Goal: Information Seeking & Learning: Learn about a topic

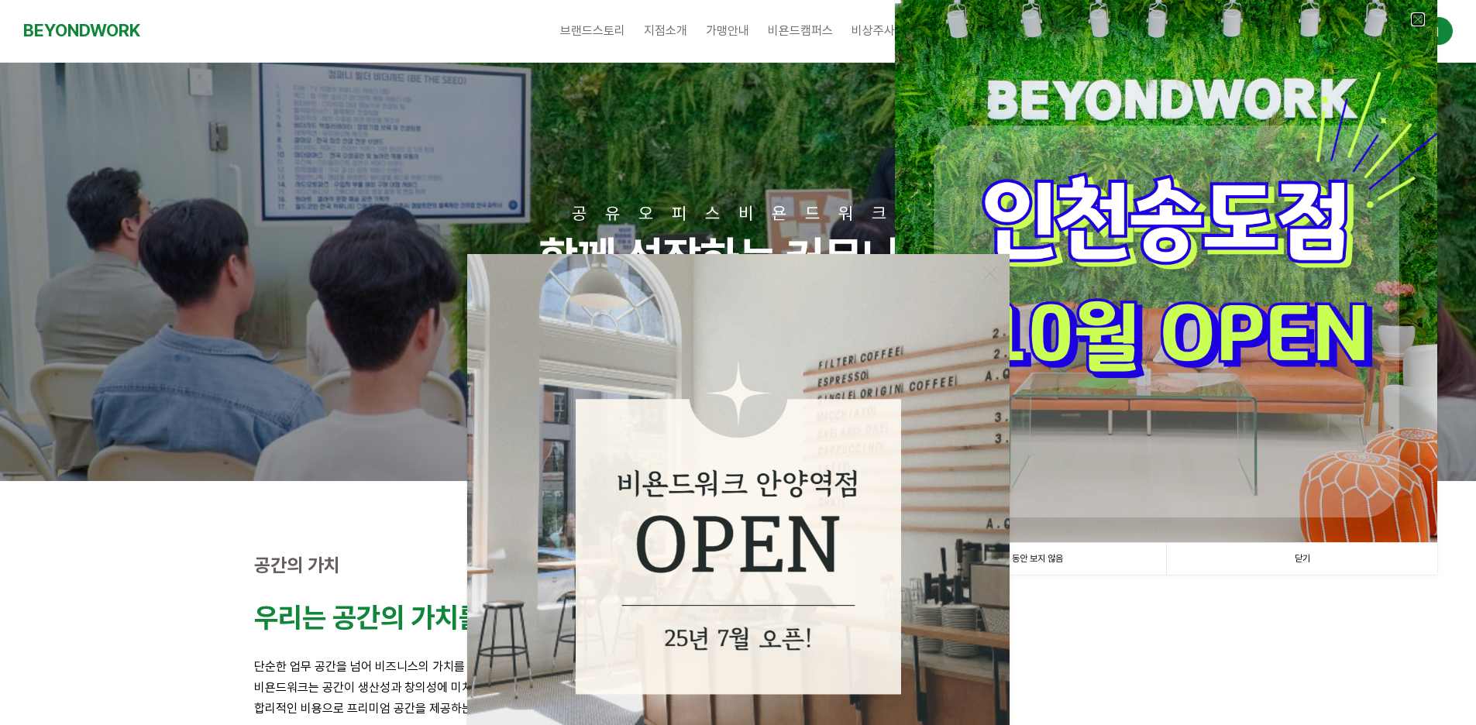
click at [1415, 22] on link at bounding box center [1418, 19] width 14 height 14
click at [1415, 22] on span "가맹문의" at bounding box center [1418, 27] width 45 height 15
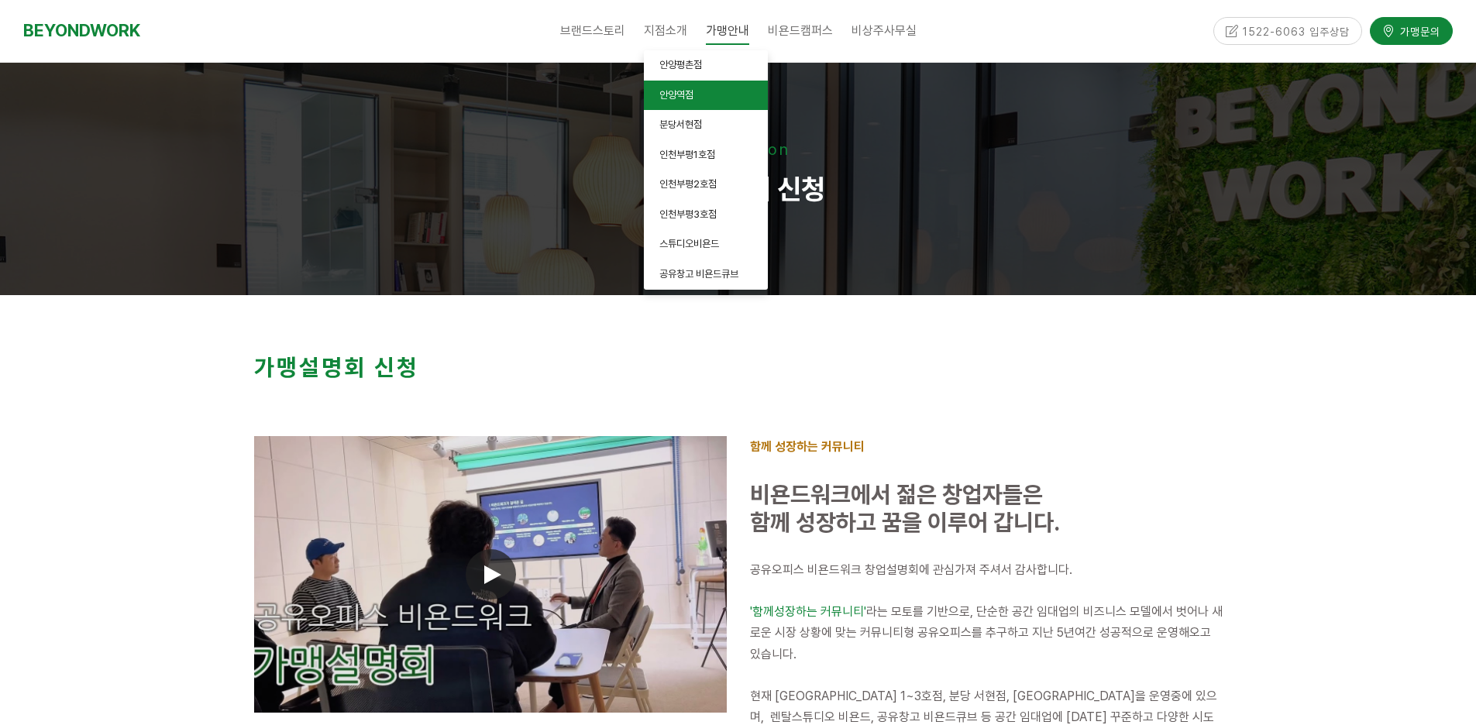
click at [674, 95] on span "안양역점" at bounding box center [676, 95] width 34 height 12
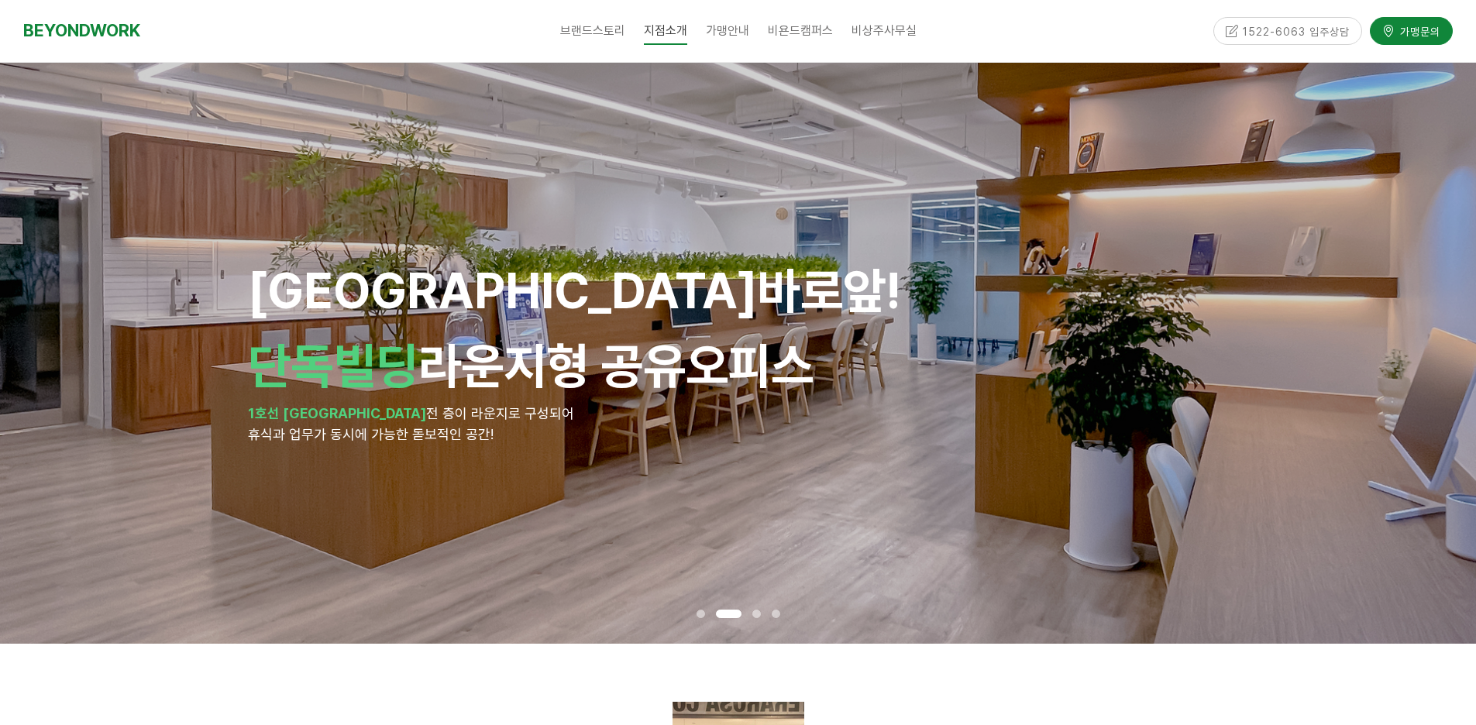
click at [1113, 459] on div "안양역 바로앞! 단독빌딩 라운지형 공유오피스 1호선 안양역 전 층이 라운지로 구성되어 휴식과 업무가 동시에 가능한 돋보적인 공간!" at bounding box center [738, 353] width 981 height 581
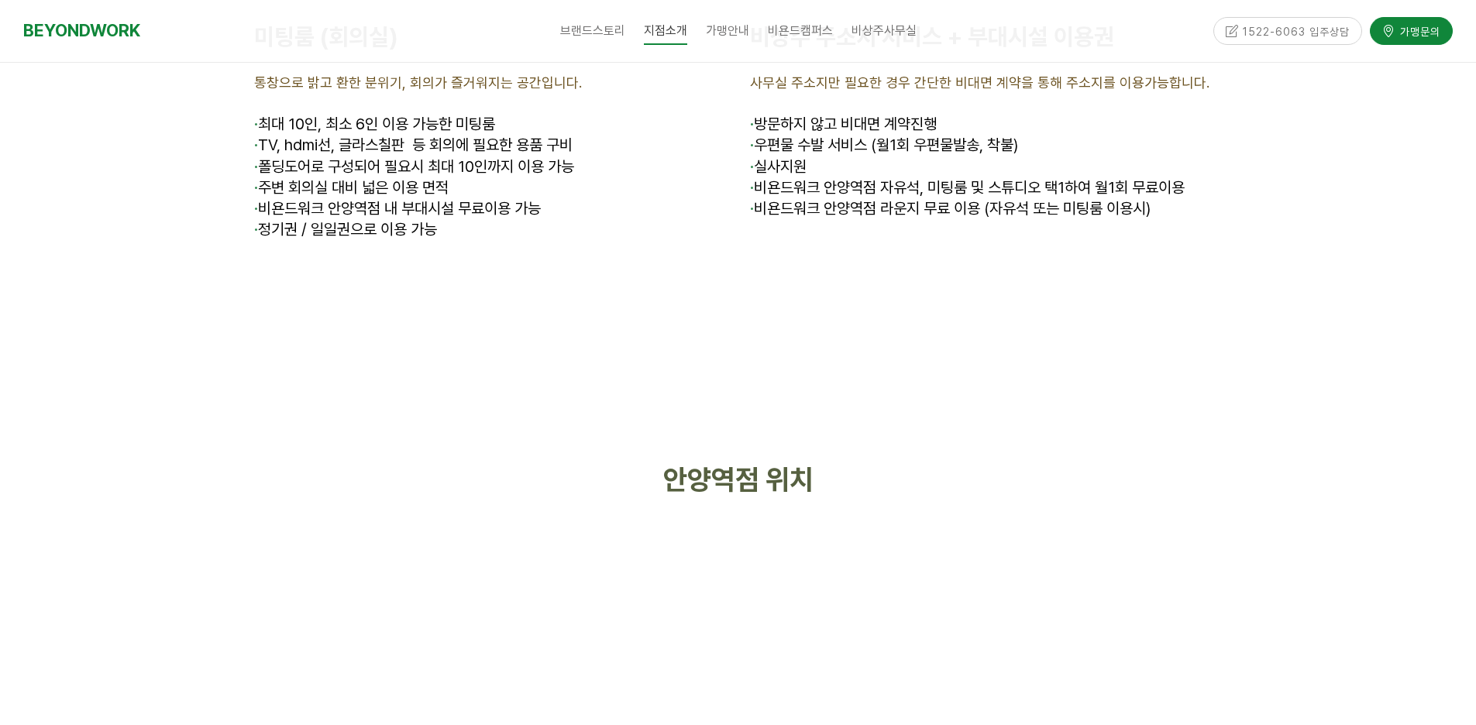
scroll to position [5586, 0]
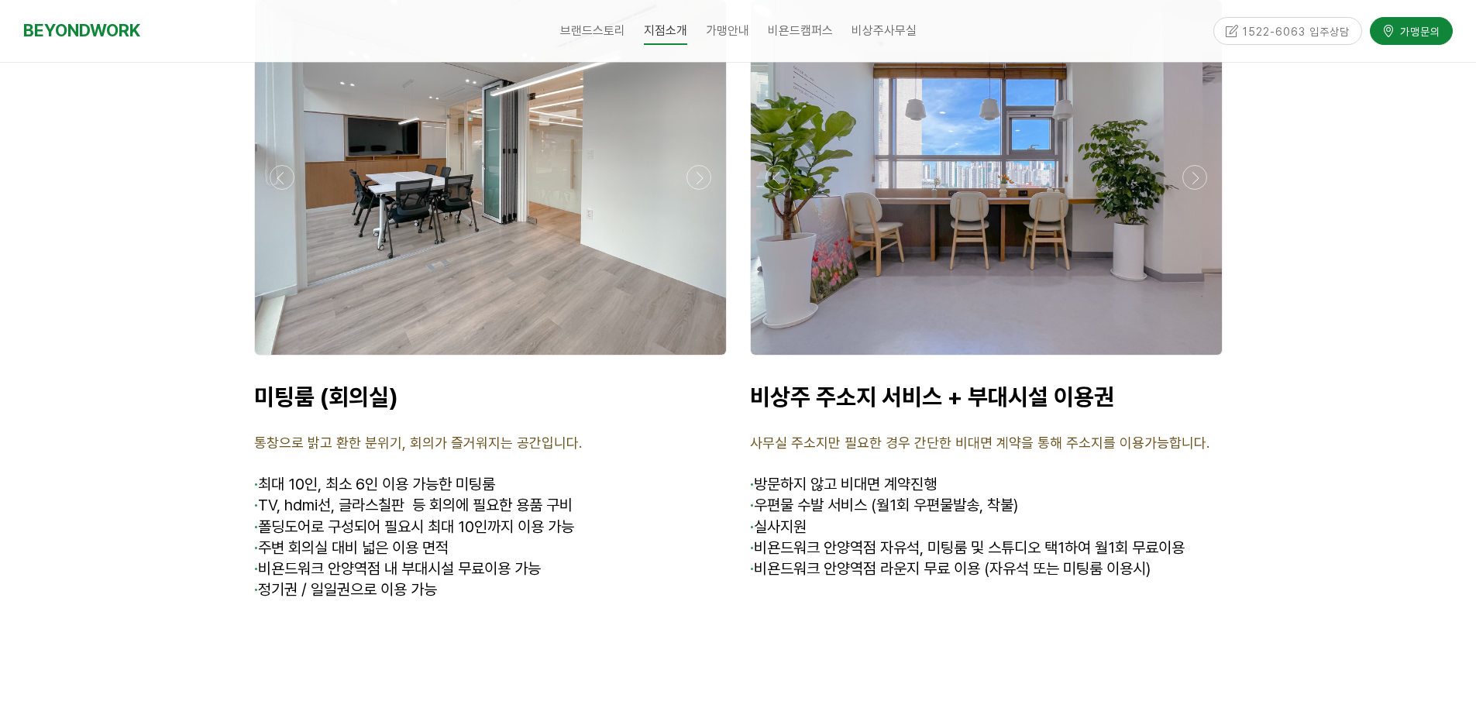
scroll to position [5535, 0]
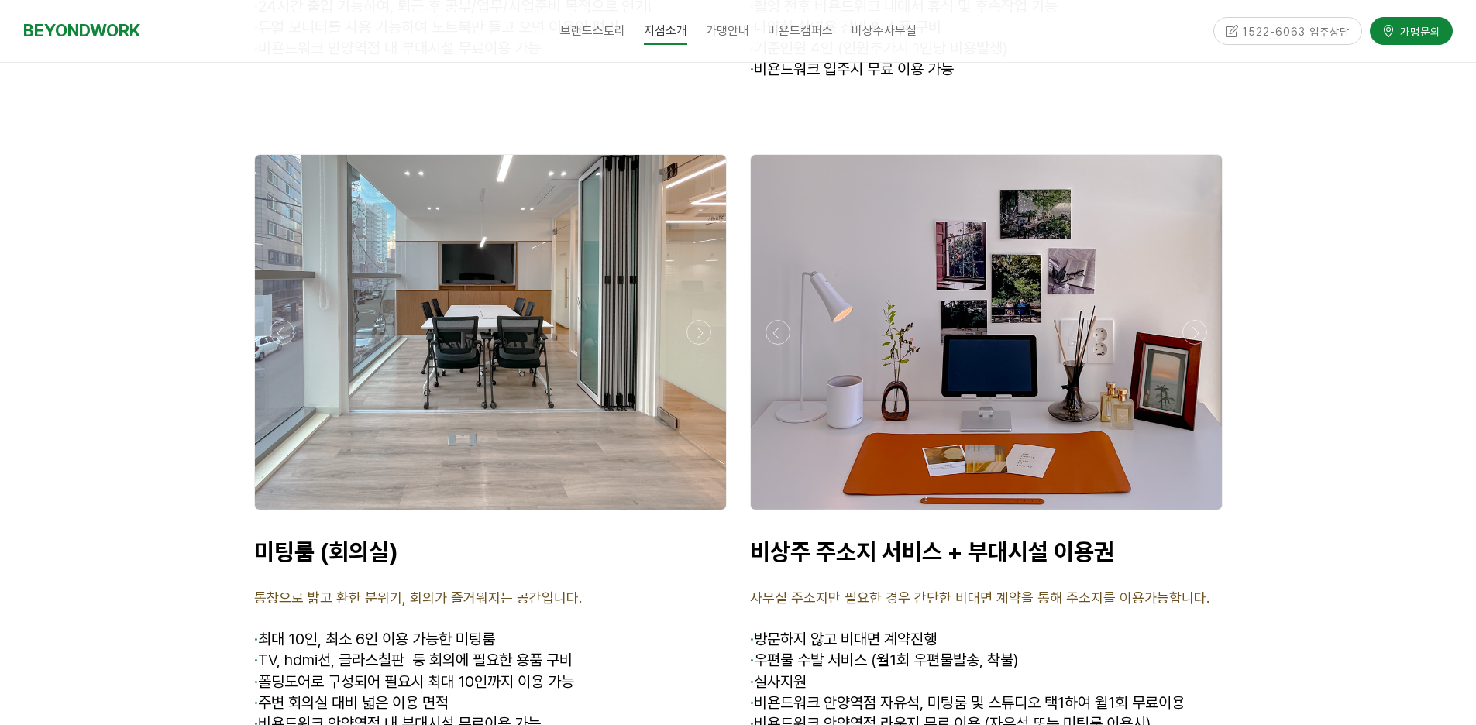
click at [778, 515] on div at bounding box center [986, 515] width 480 height 0
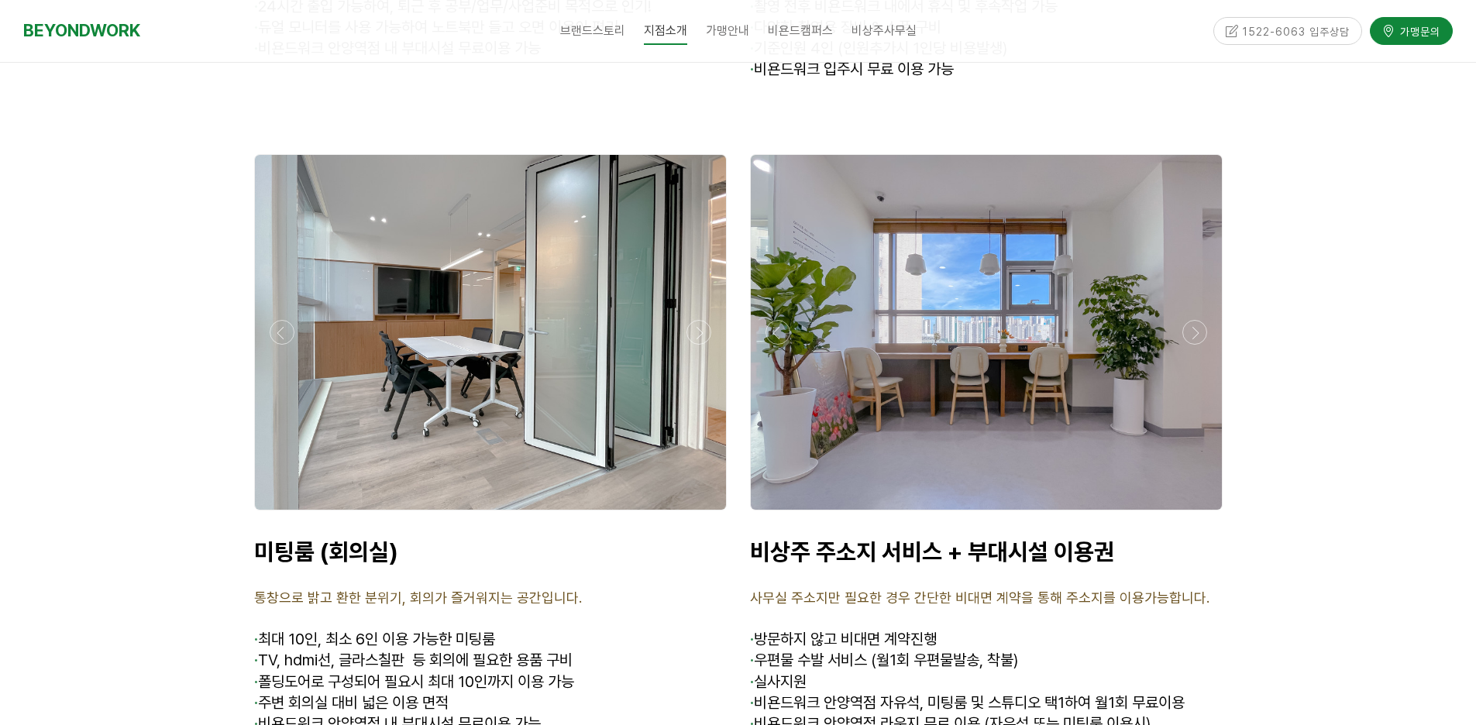
click at [778, 515] on div at bounding box center [986, 515] width 480 height 0
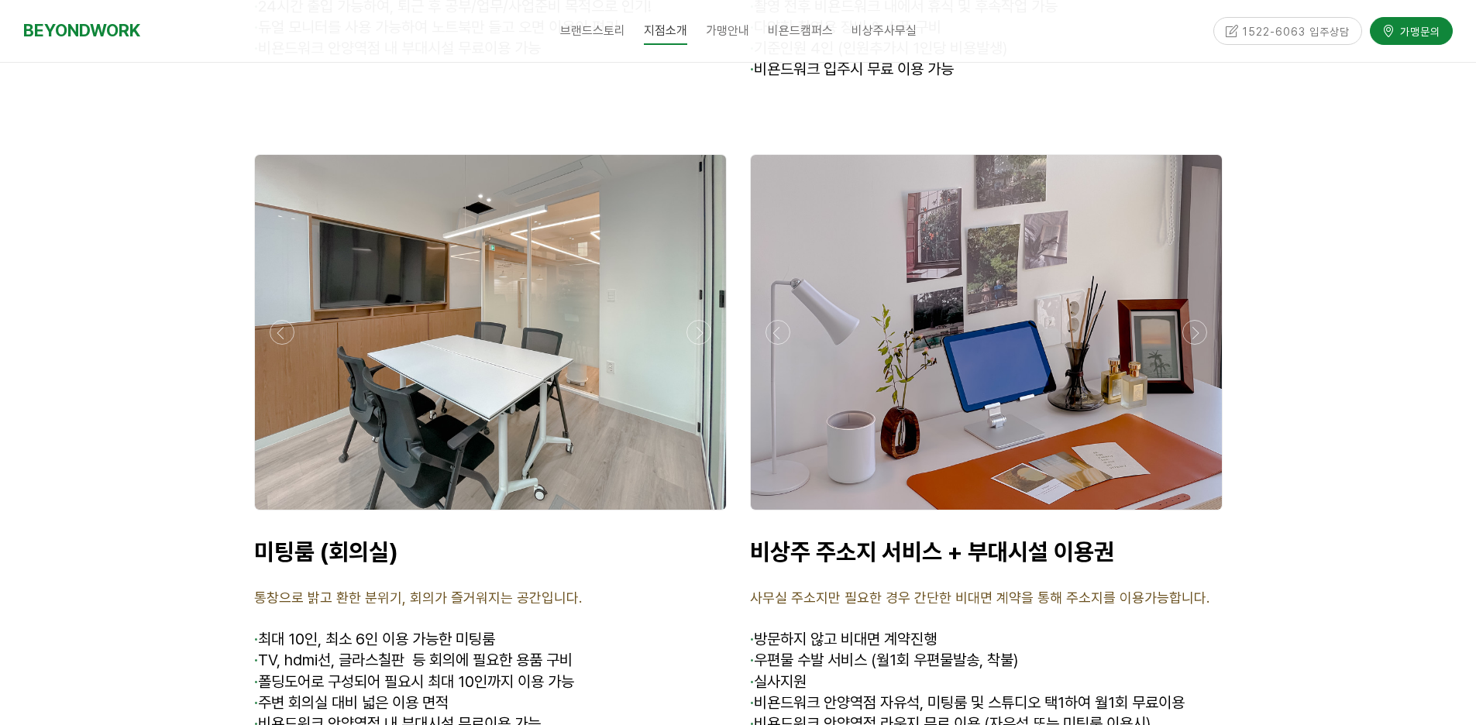
click at [778, 515] on div at bounding box center [986, 515] width 480 height 0
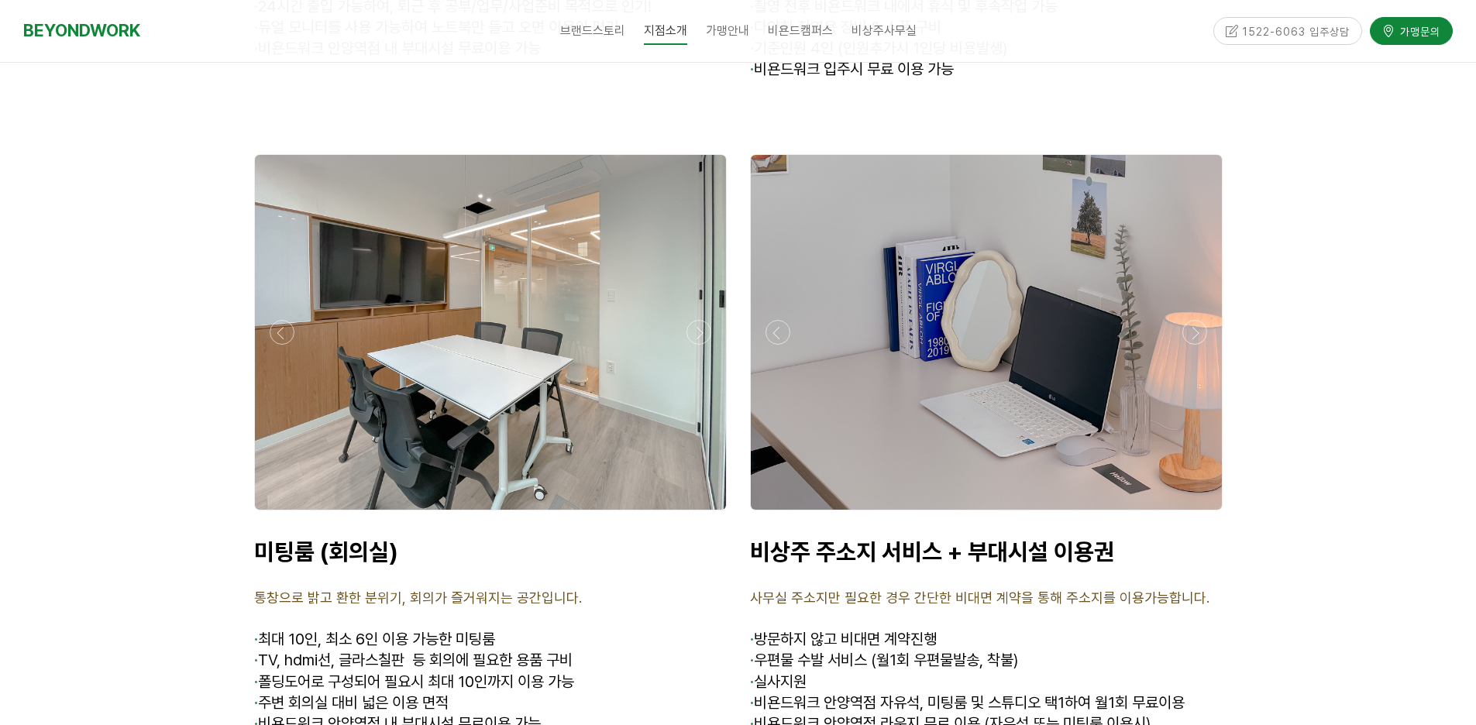
click at [778, 515] on div at bounding box center [986, 515] width 480 height 0
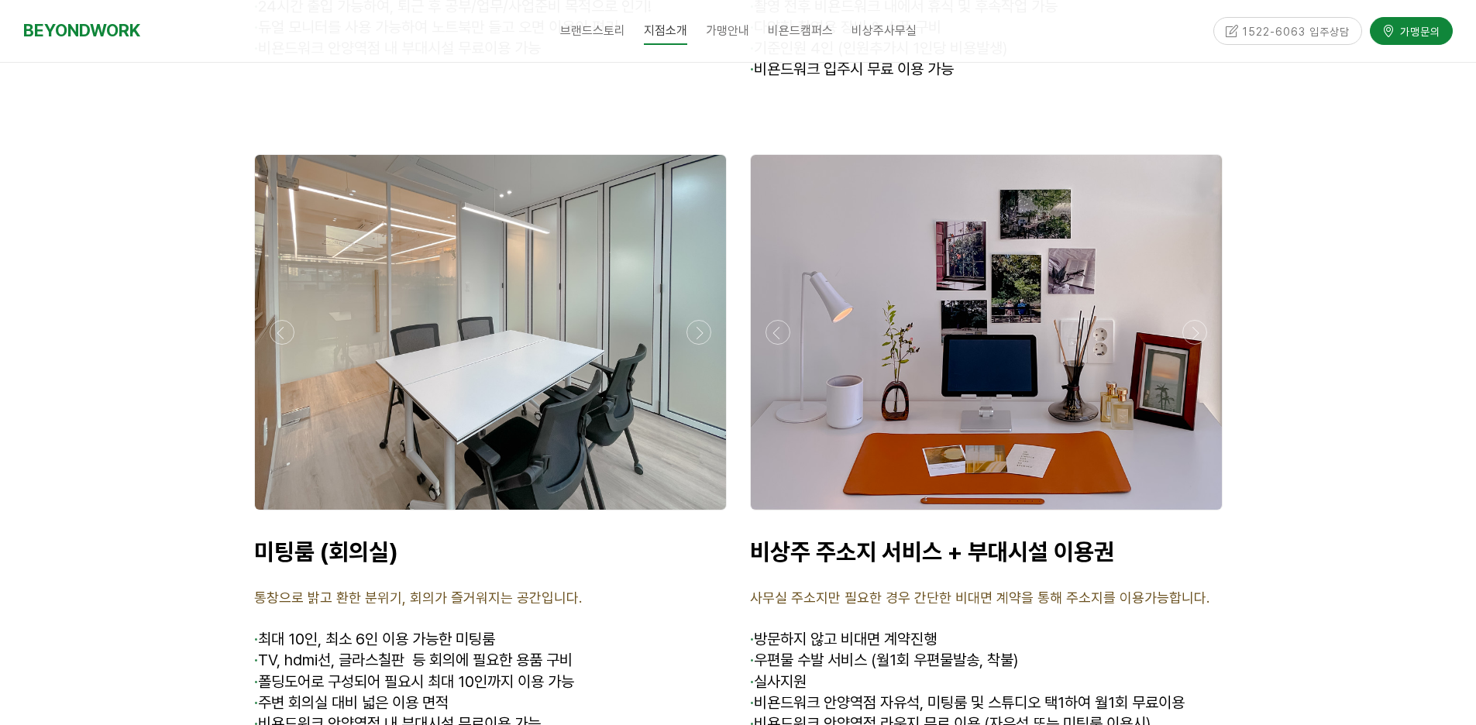
click at [778, 515] on div at bounding box center [986, 515] width 480 height 0
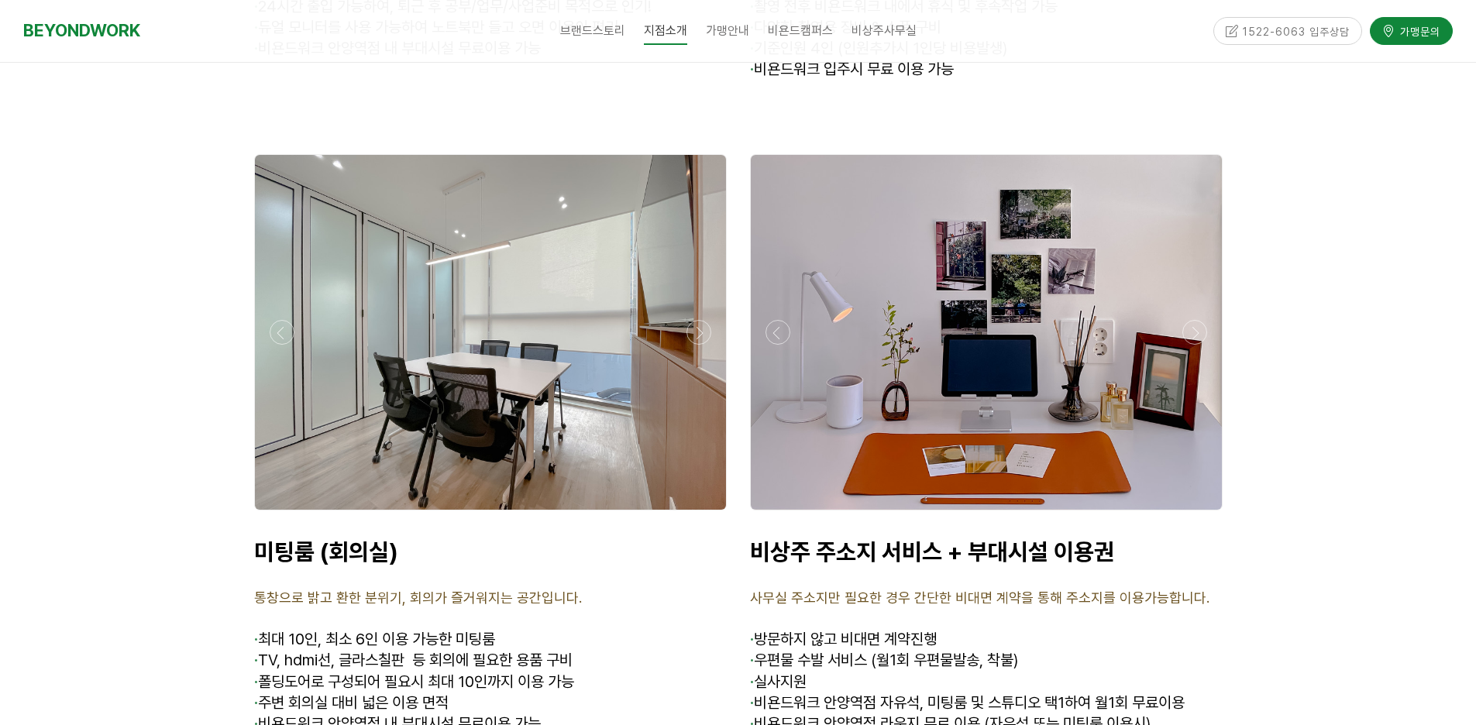
click at [274, 515] on div at bounding box center [490, 515] width 480 height 0
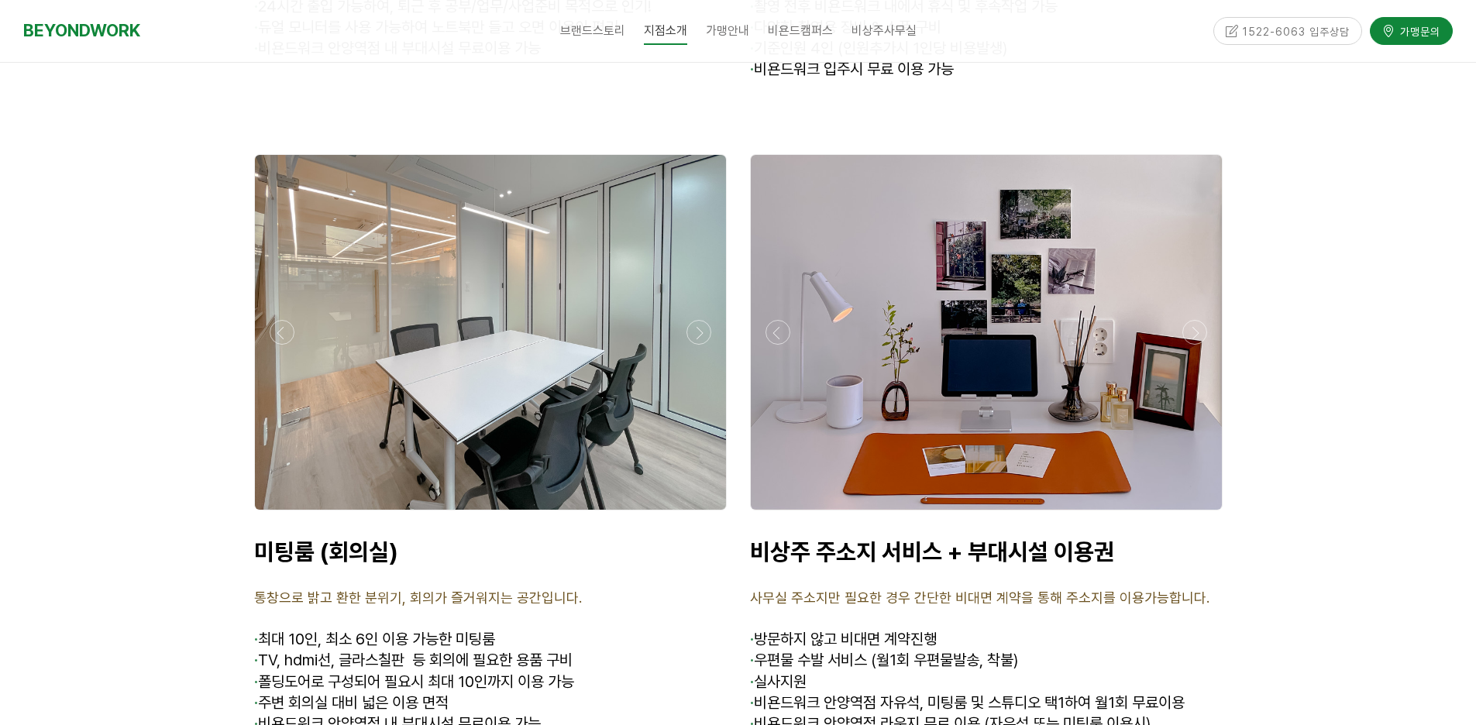
click at [274, 515] on div at bounding box center [490, 515] width 480 height 0
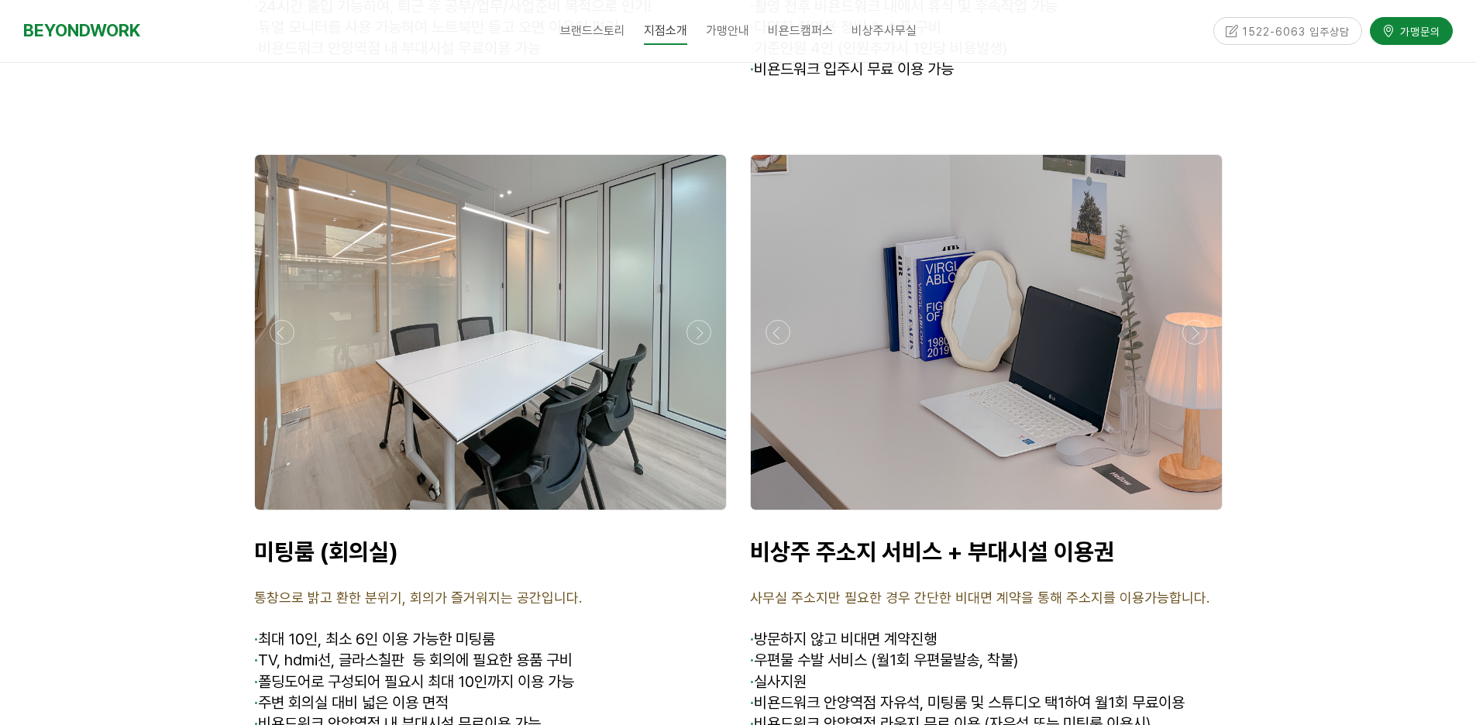
click at [274, 515] on div at bounding box center [490, 515] width 480 height 0
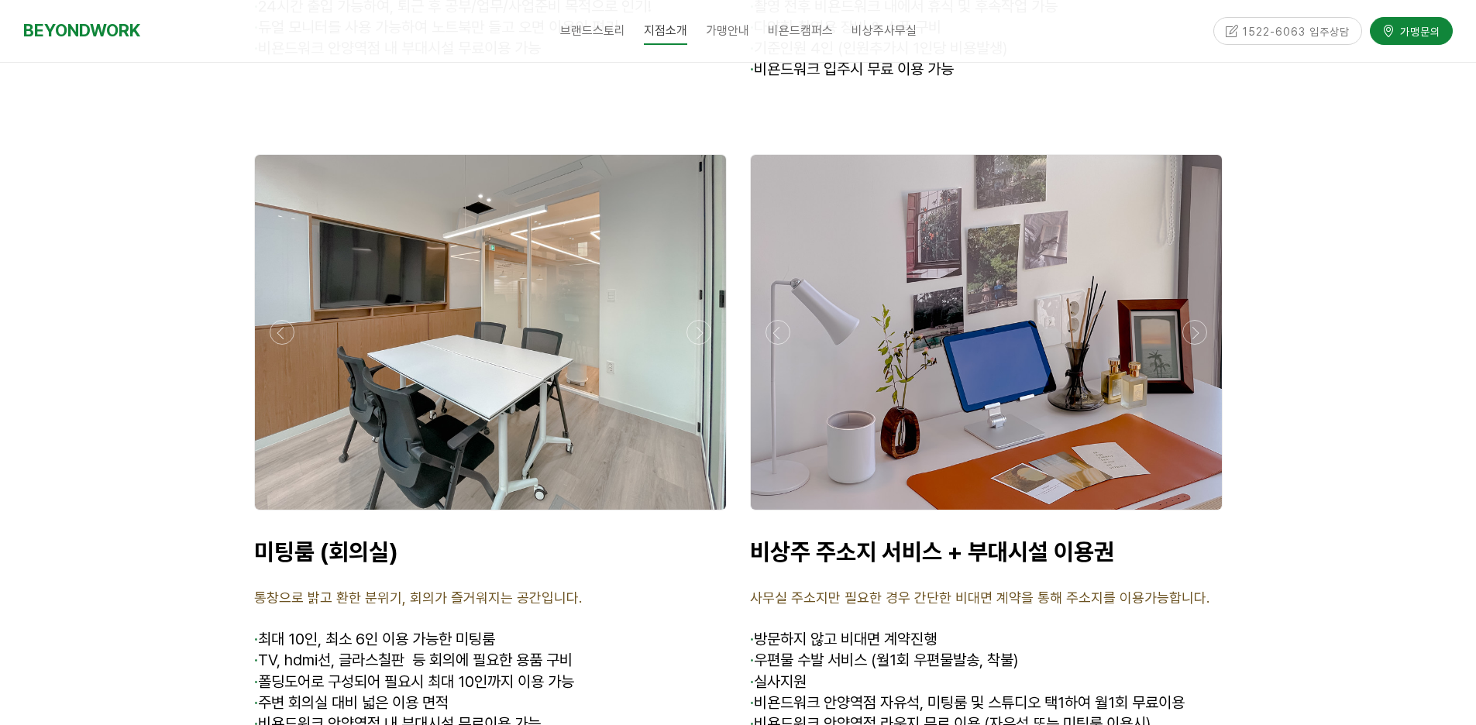
click at [274, 515] on div at bounding box center [490, 515] width 480 height 0
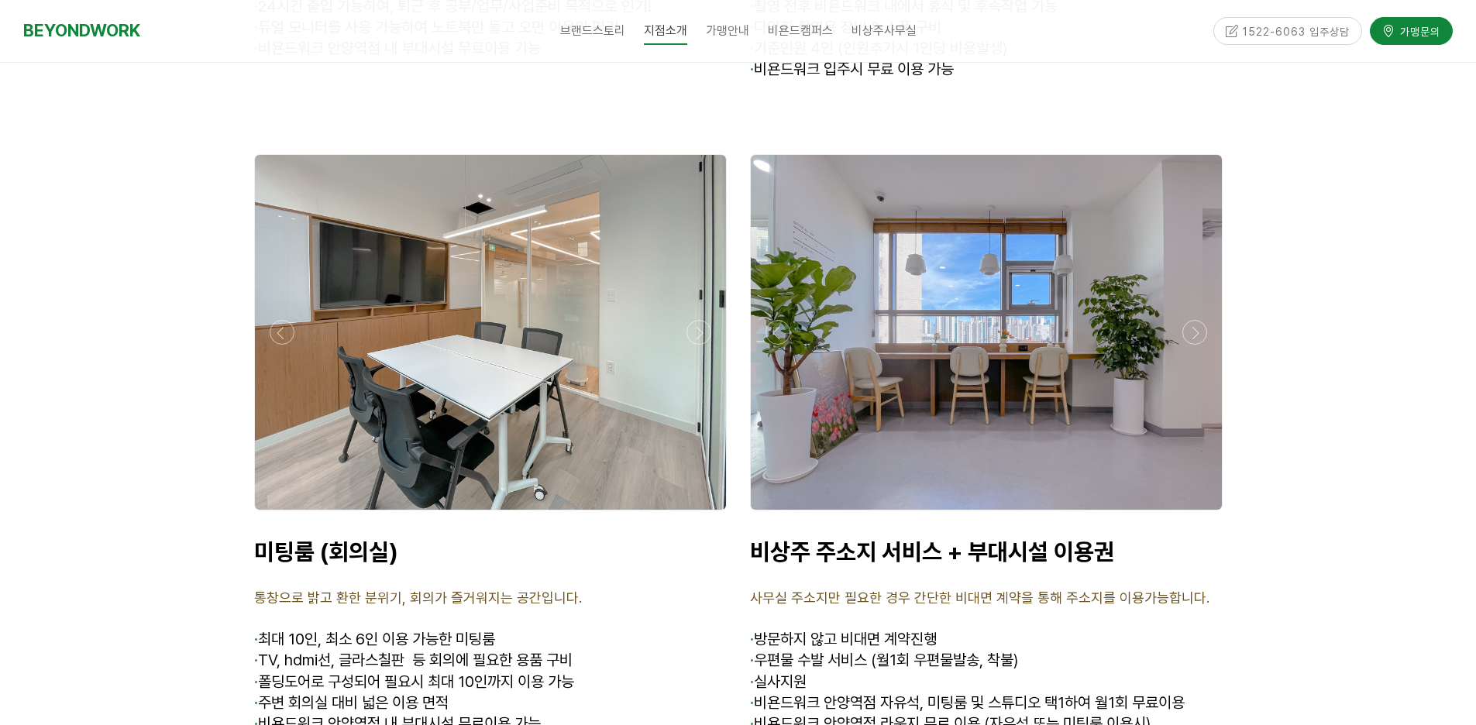
click at [274, 515] on div at bounding box center [490, 515] width 480 height 0
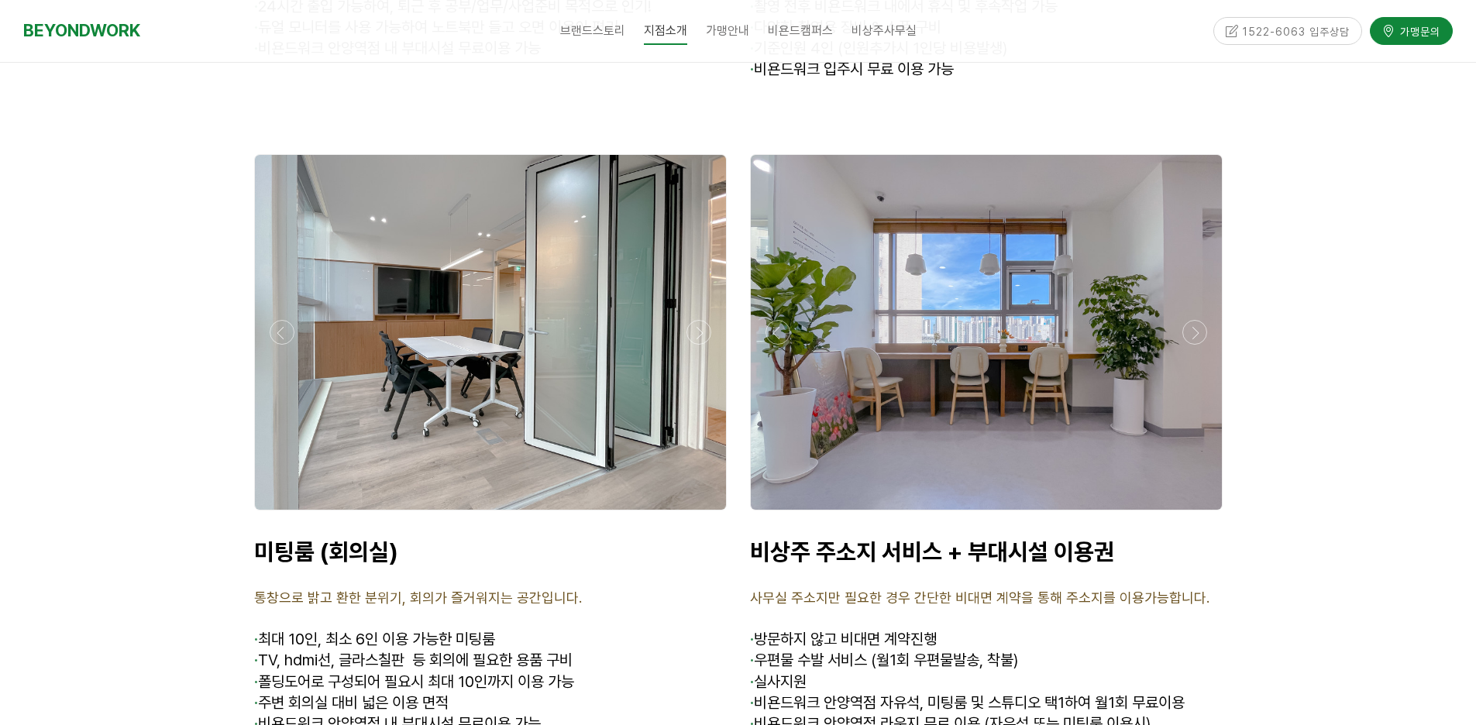
click at [274, 515] on div at bounding box center [490, 515] width 480 height 0
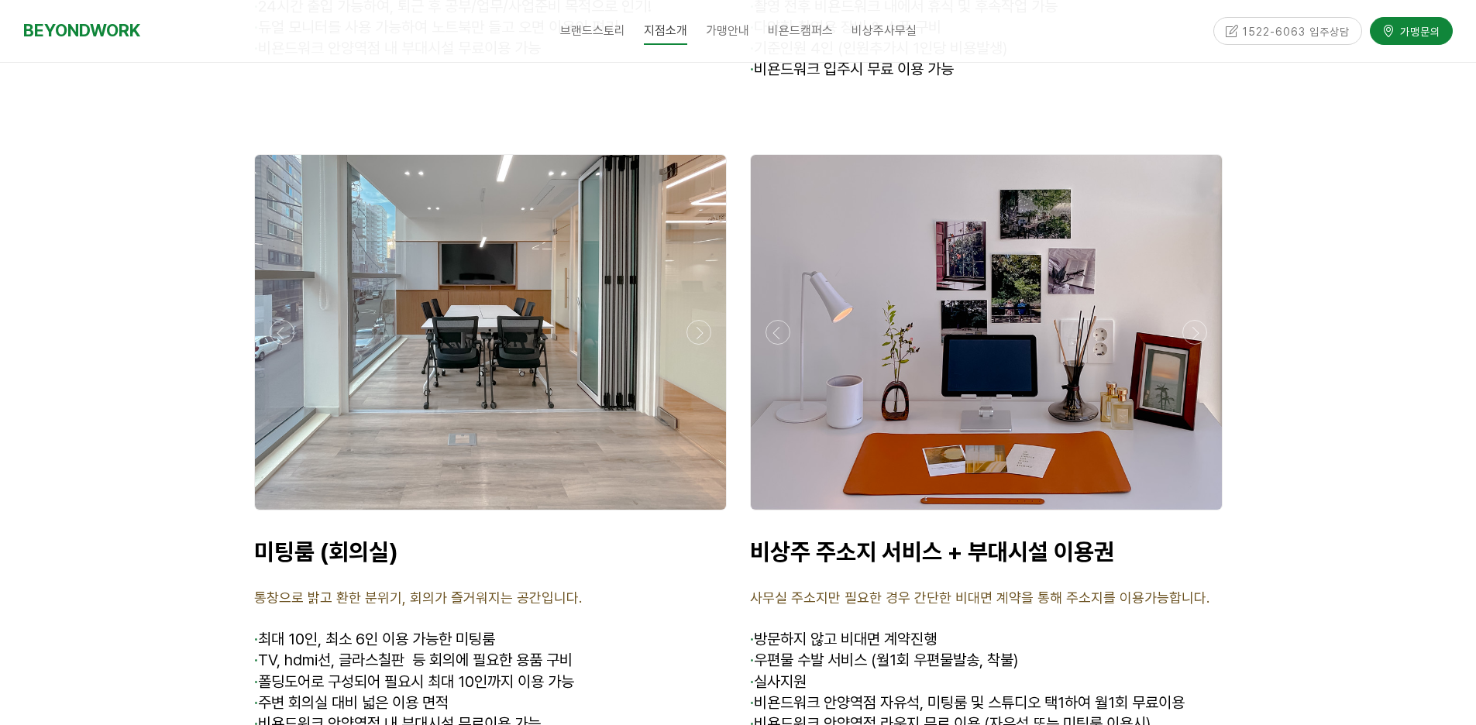
click at [274, 515] on div at bounding box center [490, 515] width 480 height 0
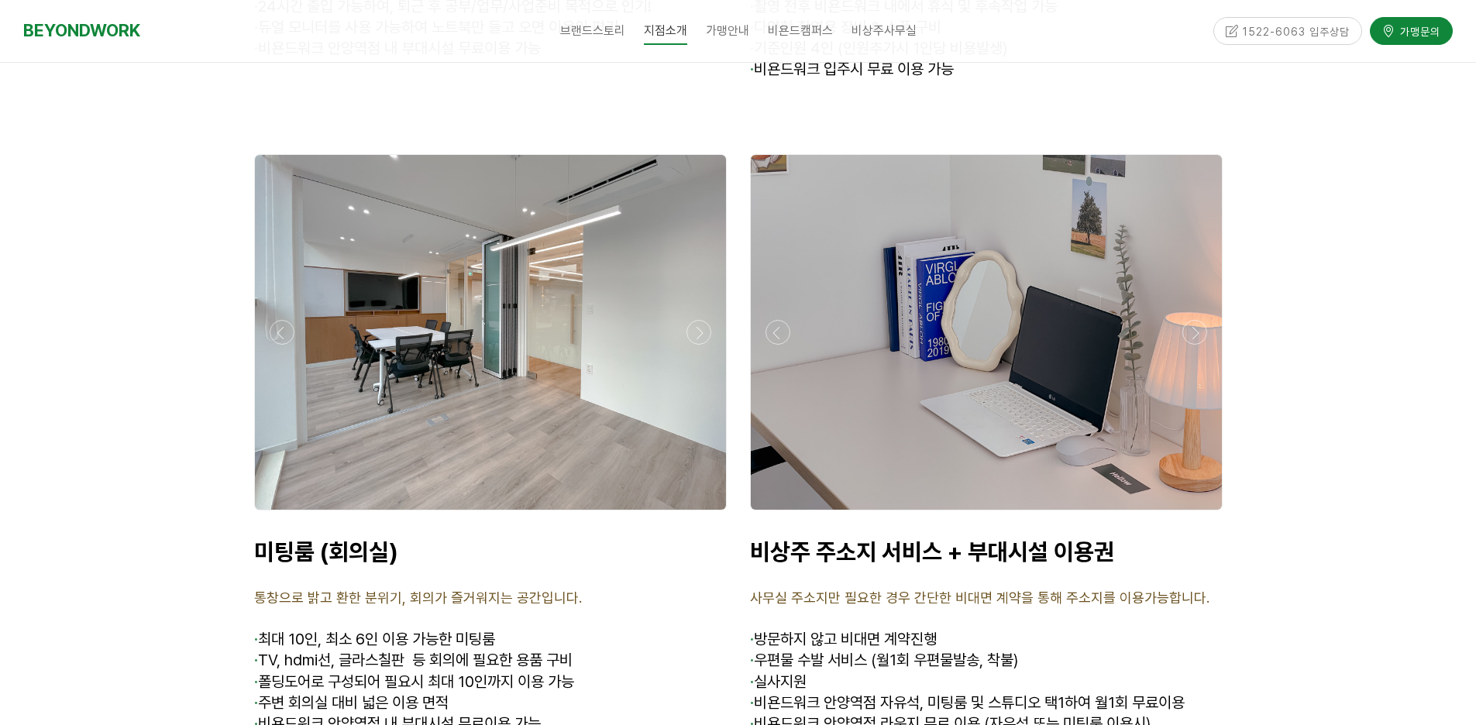
click at [274, 515] on div at bounding box center [490, 515] width 480 height 0
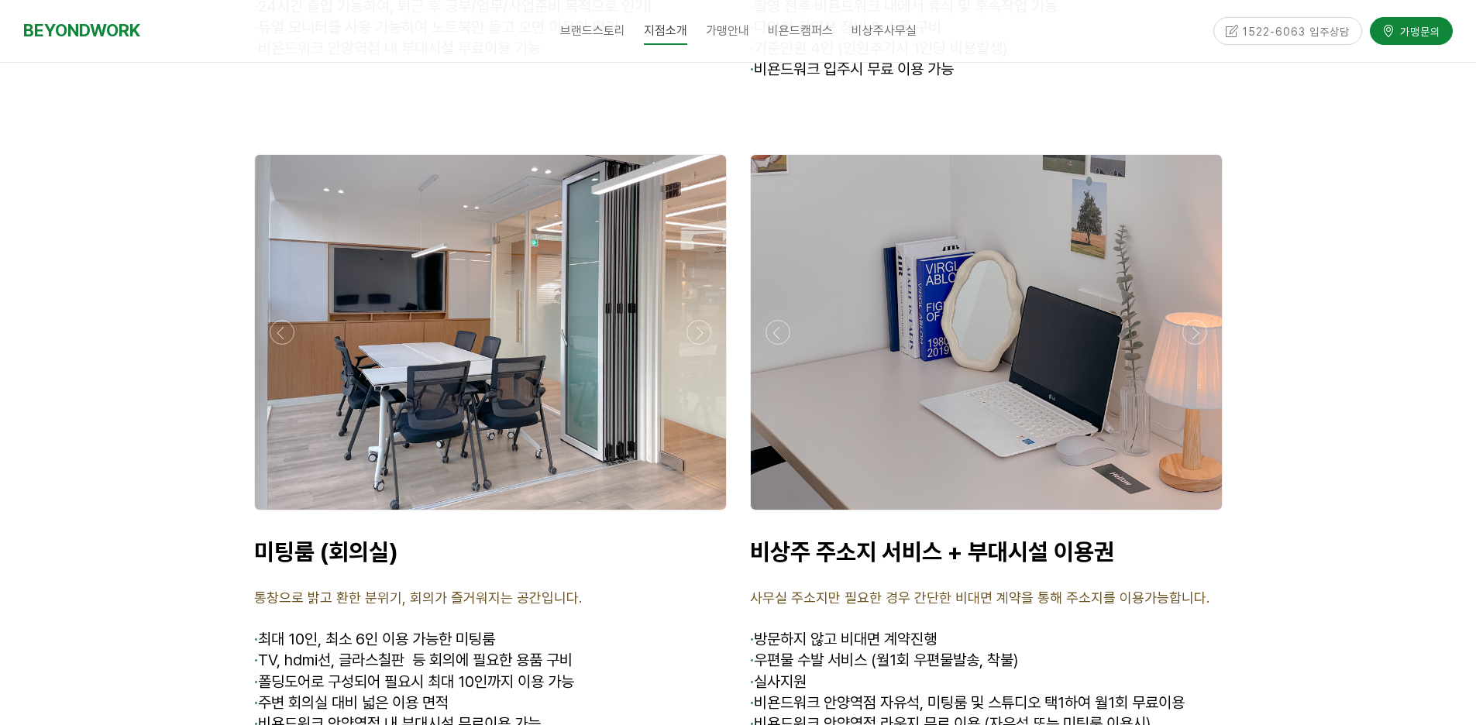
click at [274, 515] on div at bounding box center [490, 515] width 480 height 0
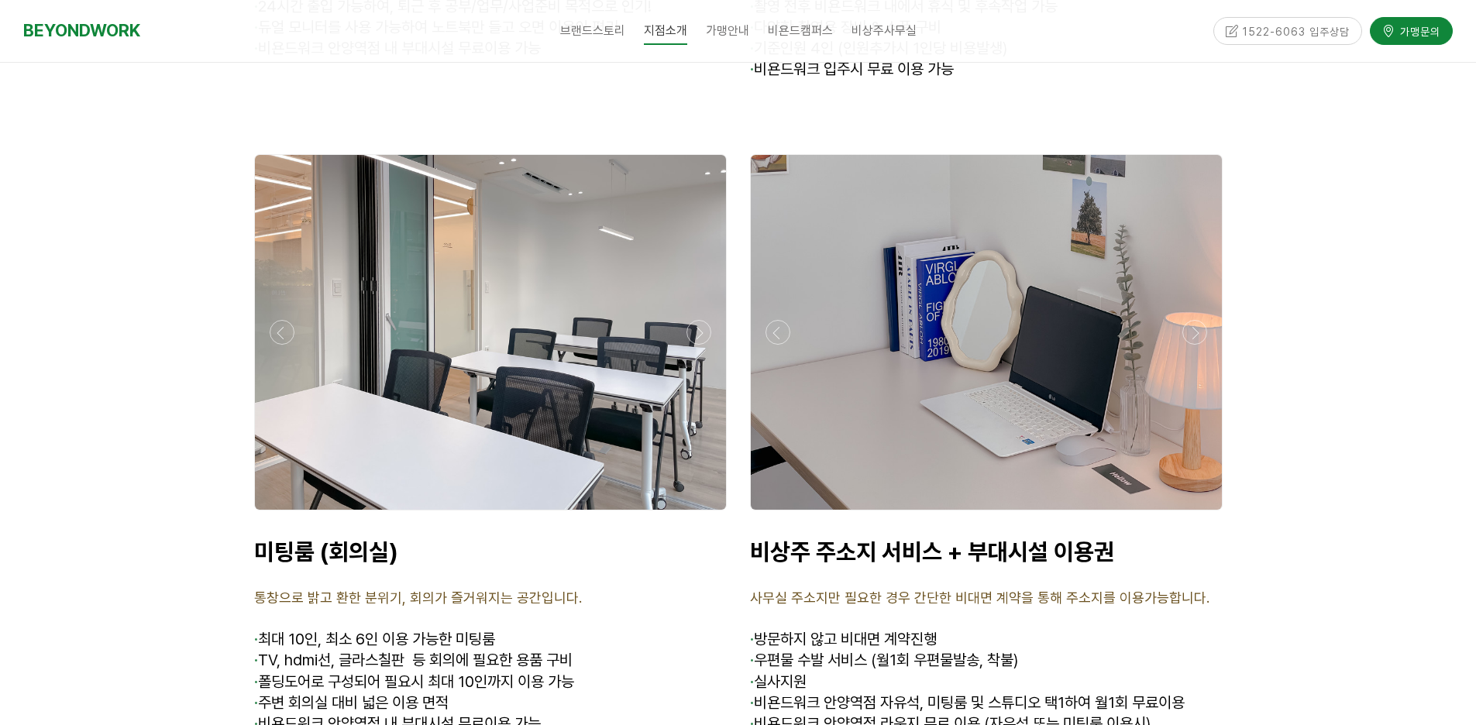
click at [274, 515] on div at bounding box center [490, 515] width 480 height 0
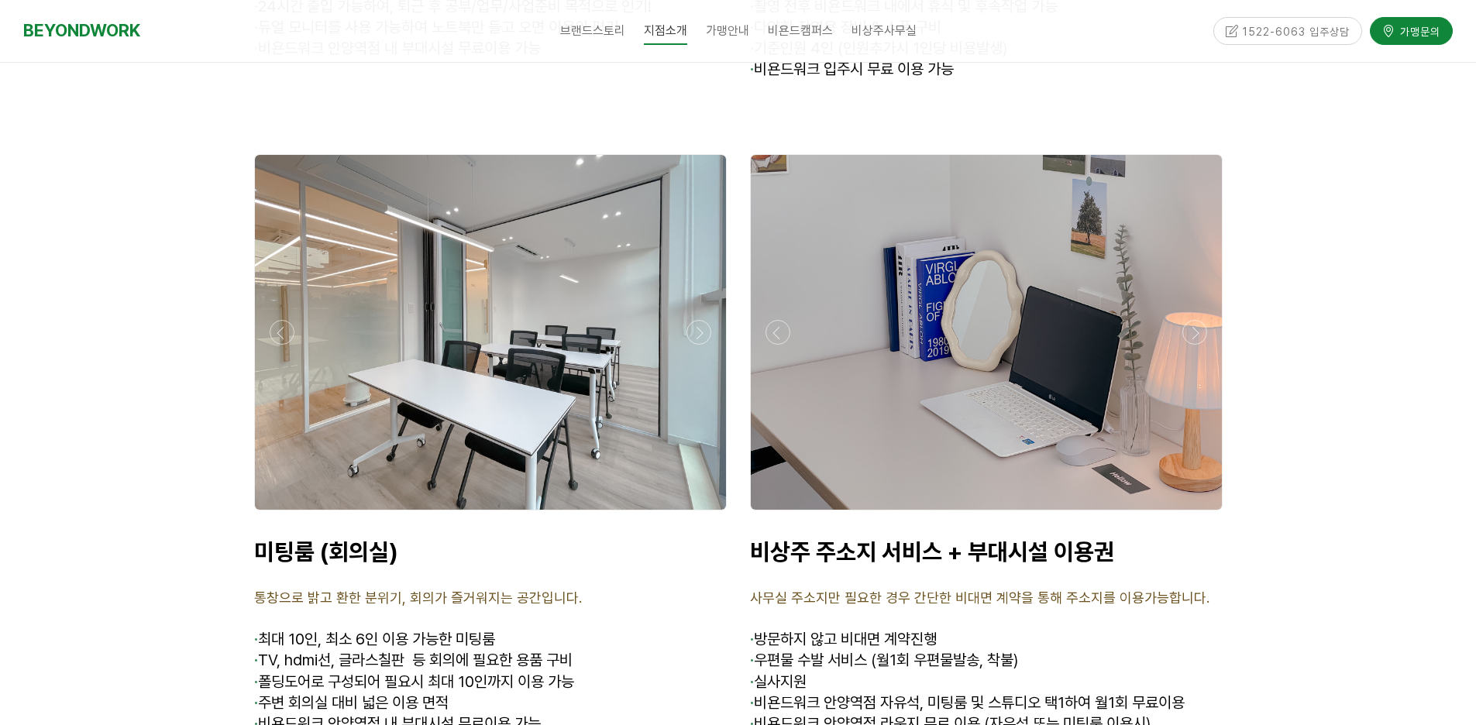
click at [274, 515] on div at bounding box center [490, 515] width 480 height 0
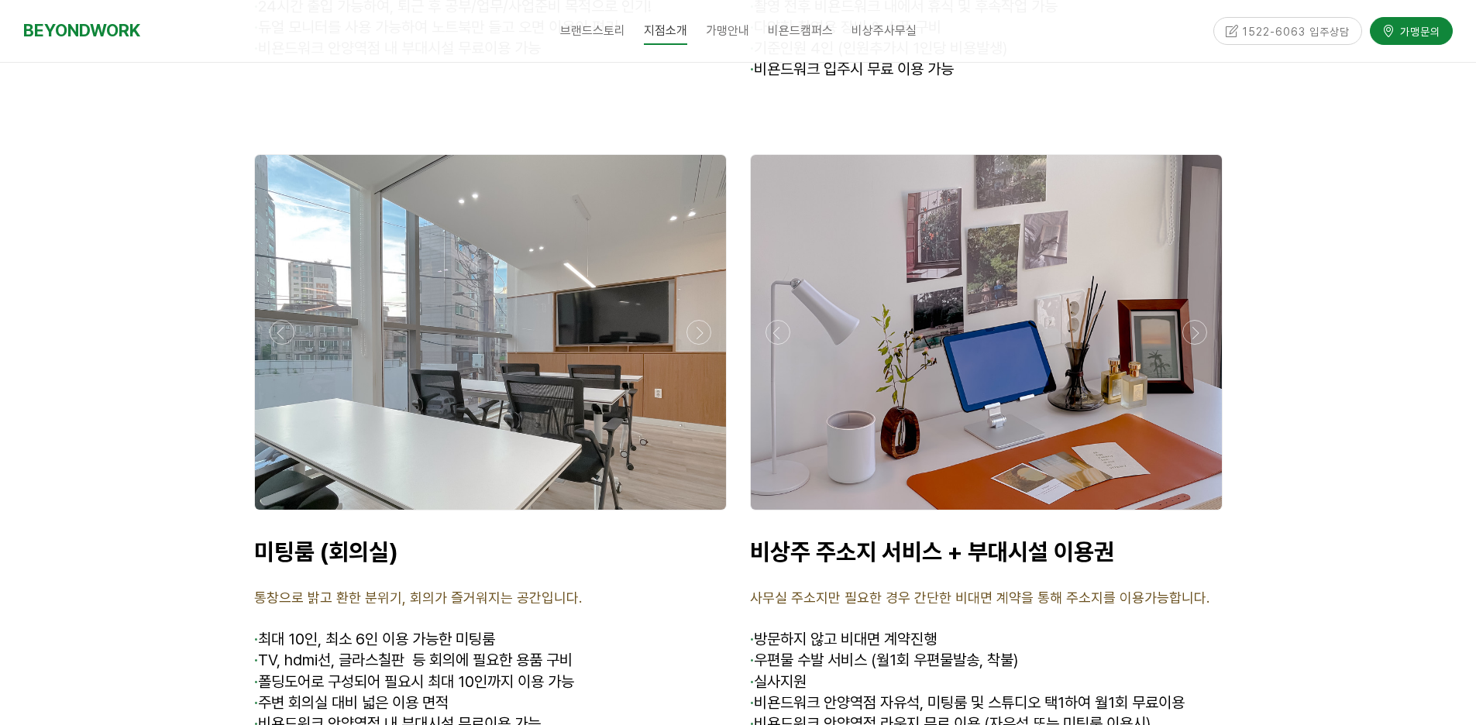
click at [274, 515] on div at bounding box center [490, 515] width 480 height 0
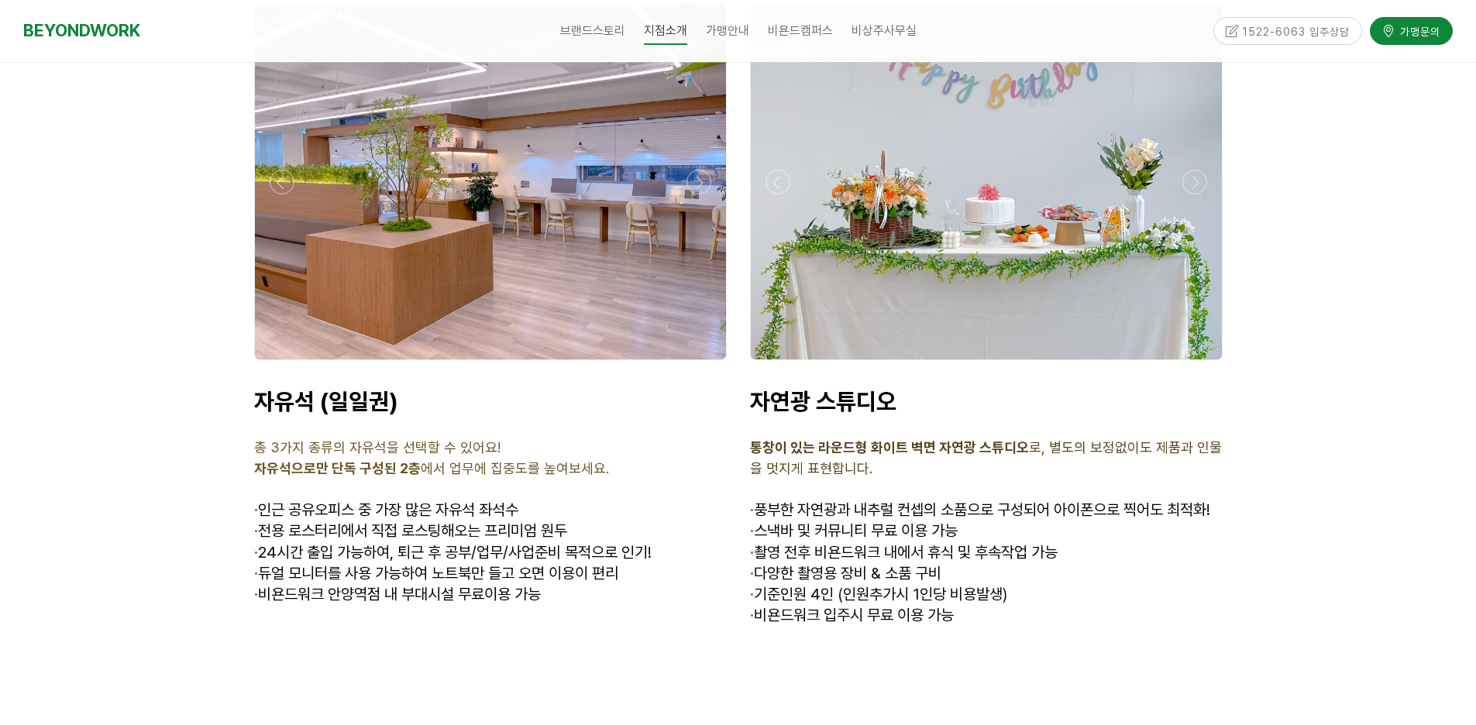
scroll to position [4838, 0]
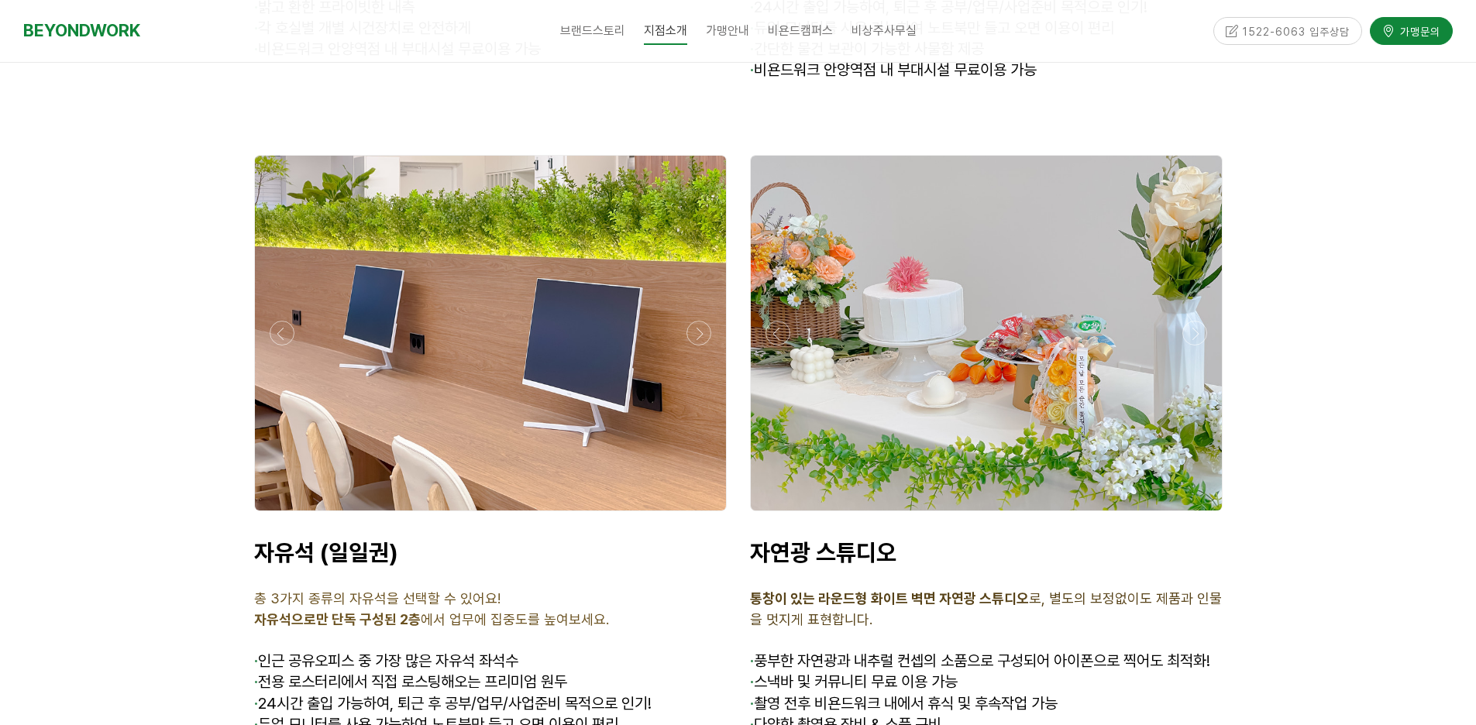
click at [788, 515] on div at bounding box center [986, 515] width 480 height 0
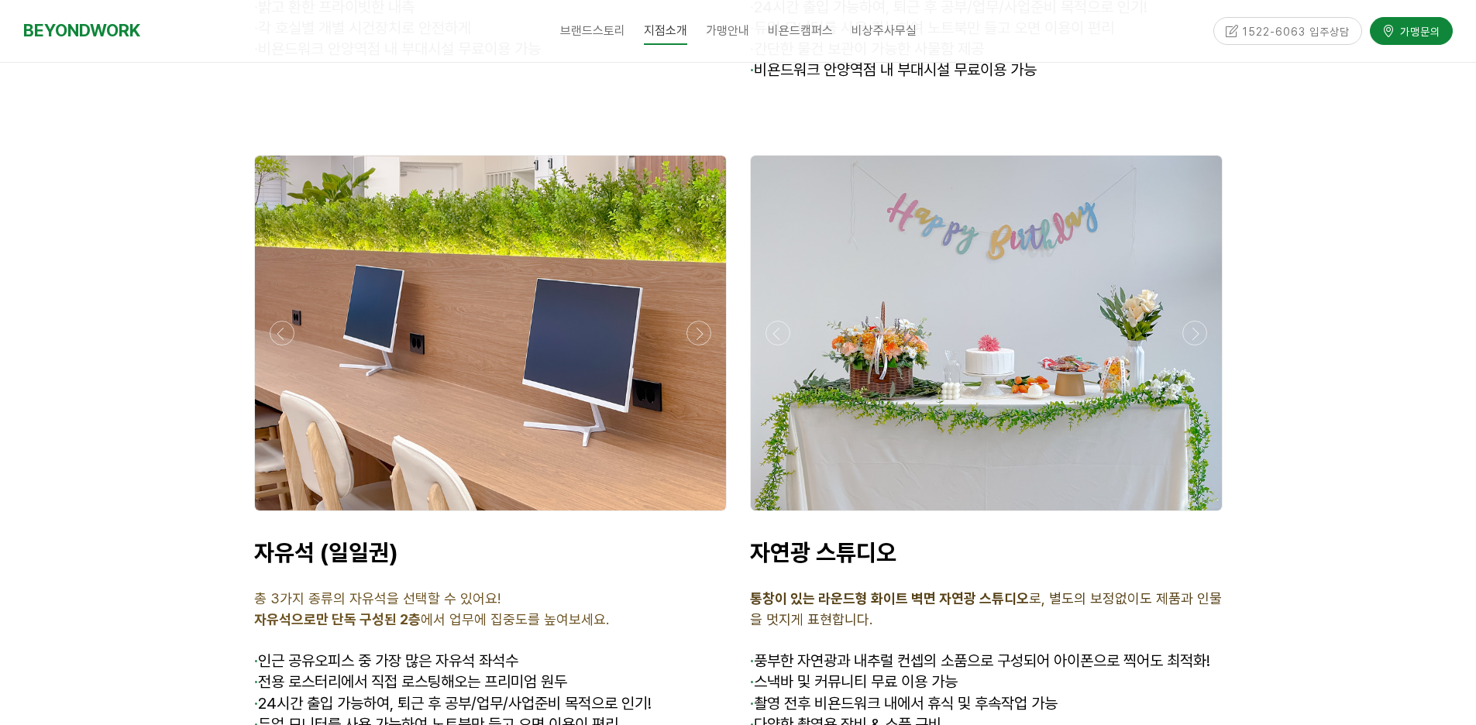
click at [788, 515] on div at bounding box center [986, 515] width 480 height 0
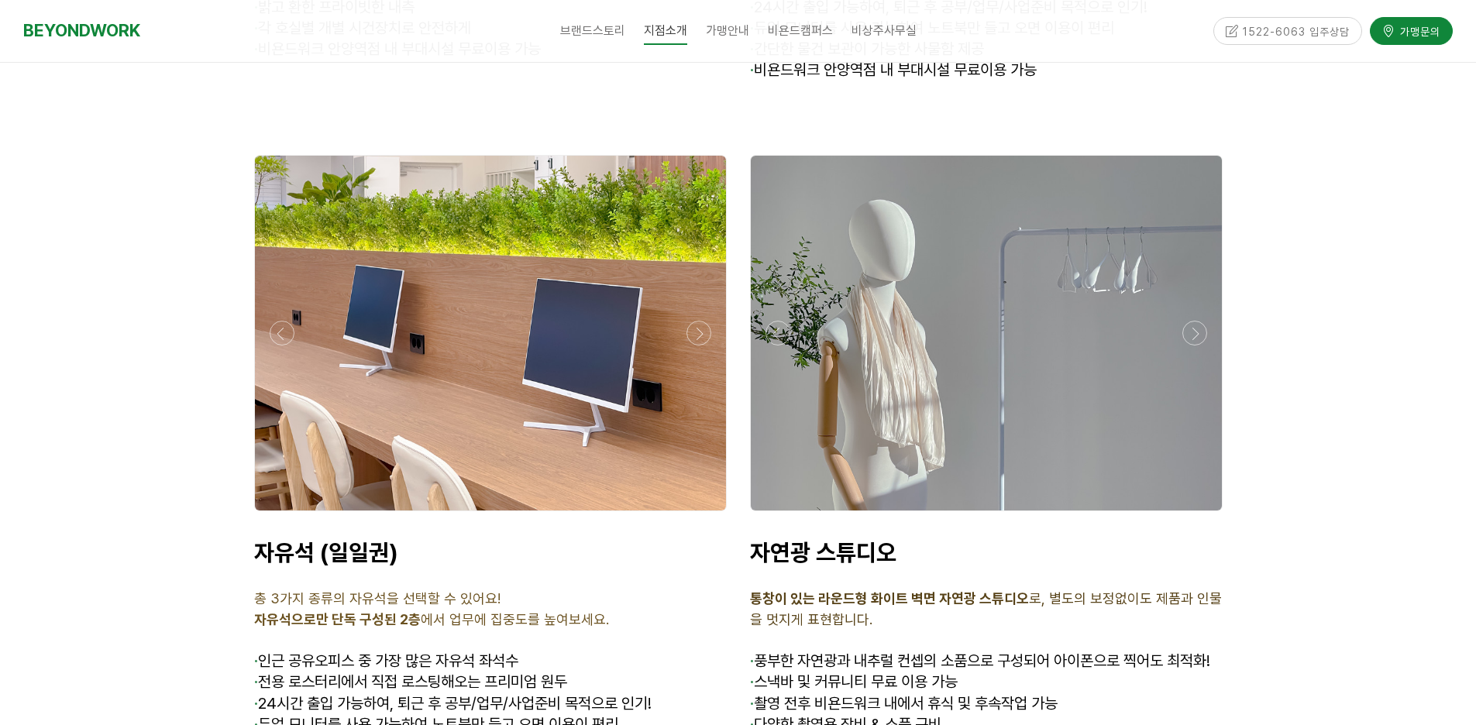
click at [788, 515] on div at bounding box center [986, 515] width 480 height 0
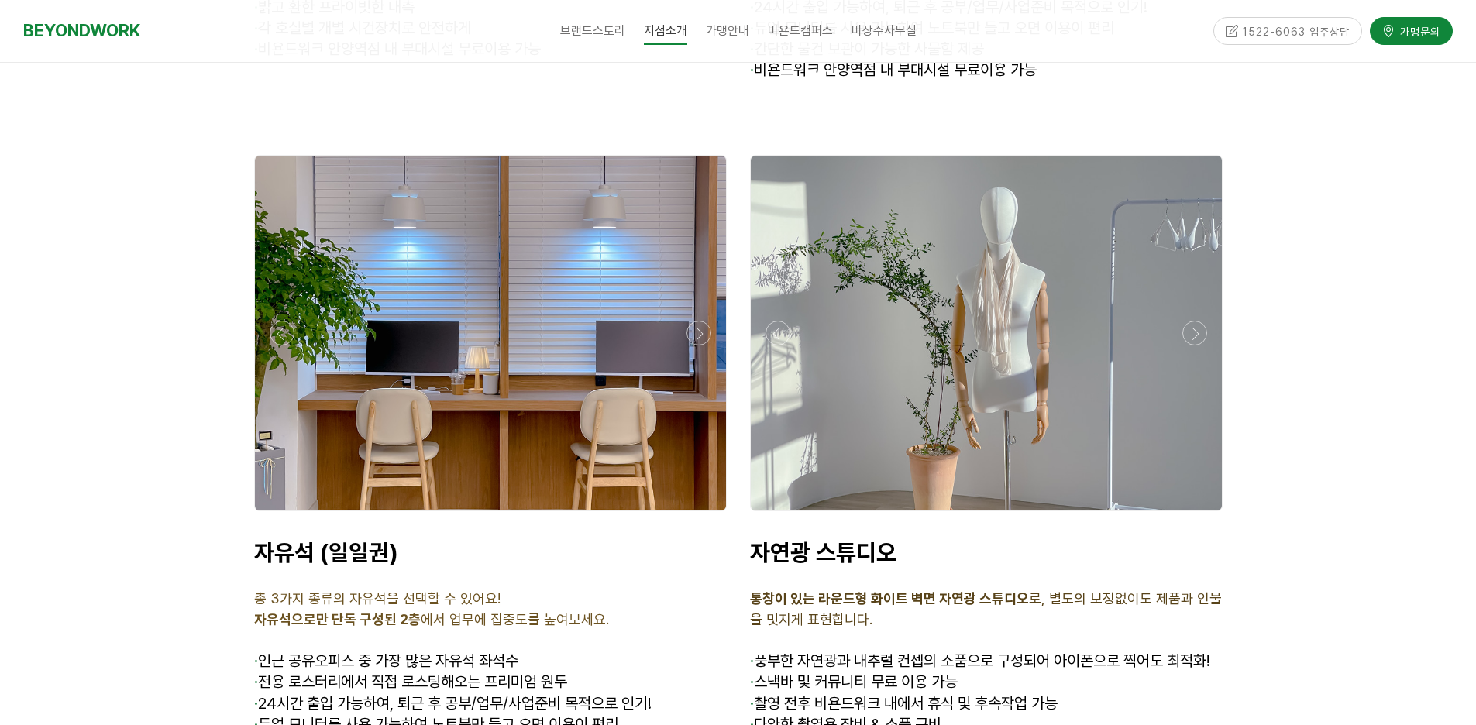
click at [788, 515] on div at bounding box center [986, 515] width 480 height 0
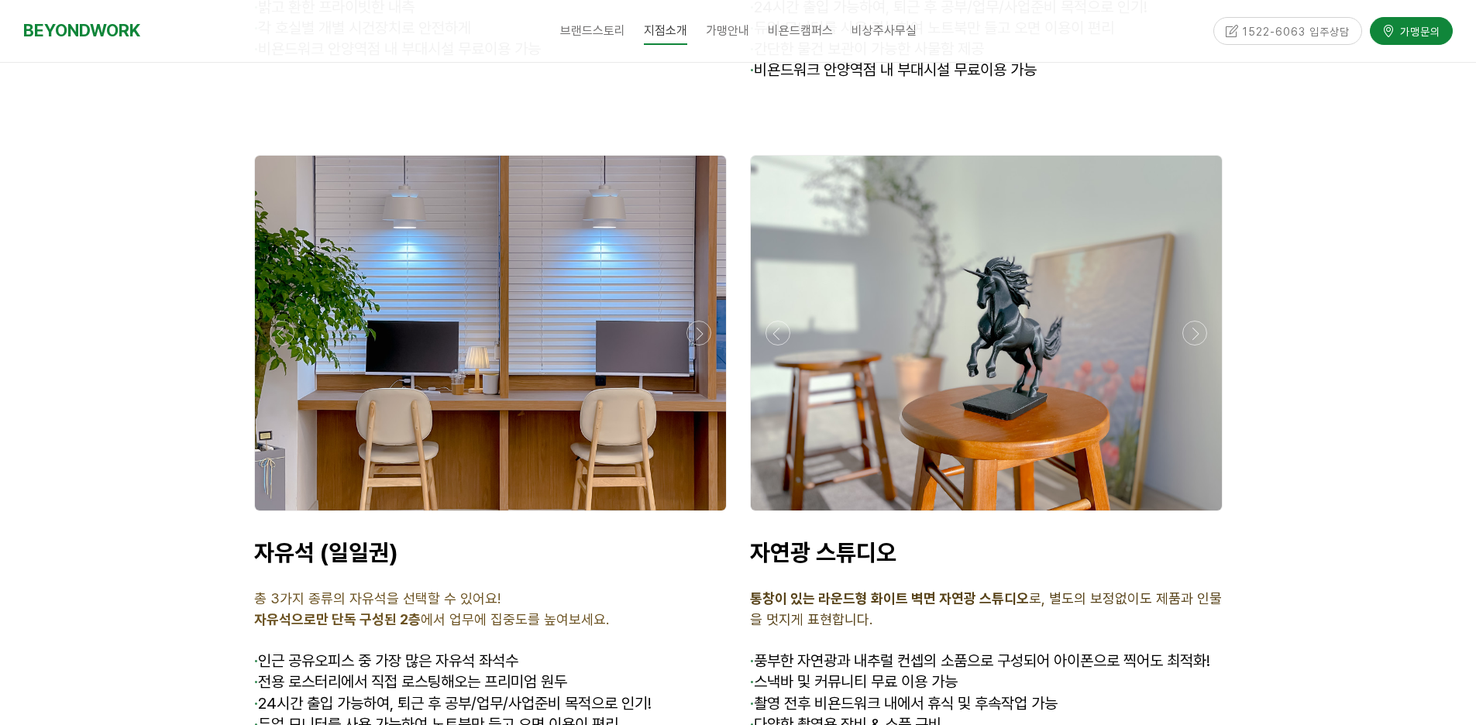
click at [788, 515] on div at bounding box center [986, 515] width 480 height 0
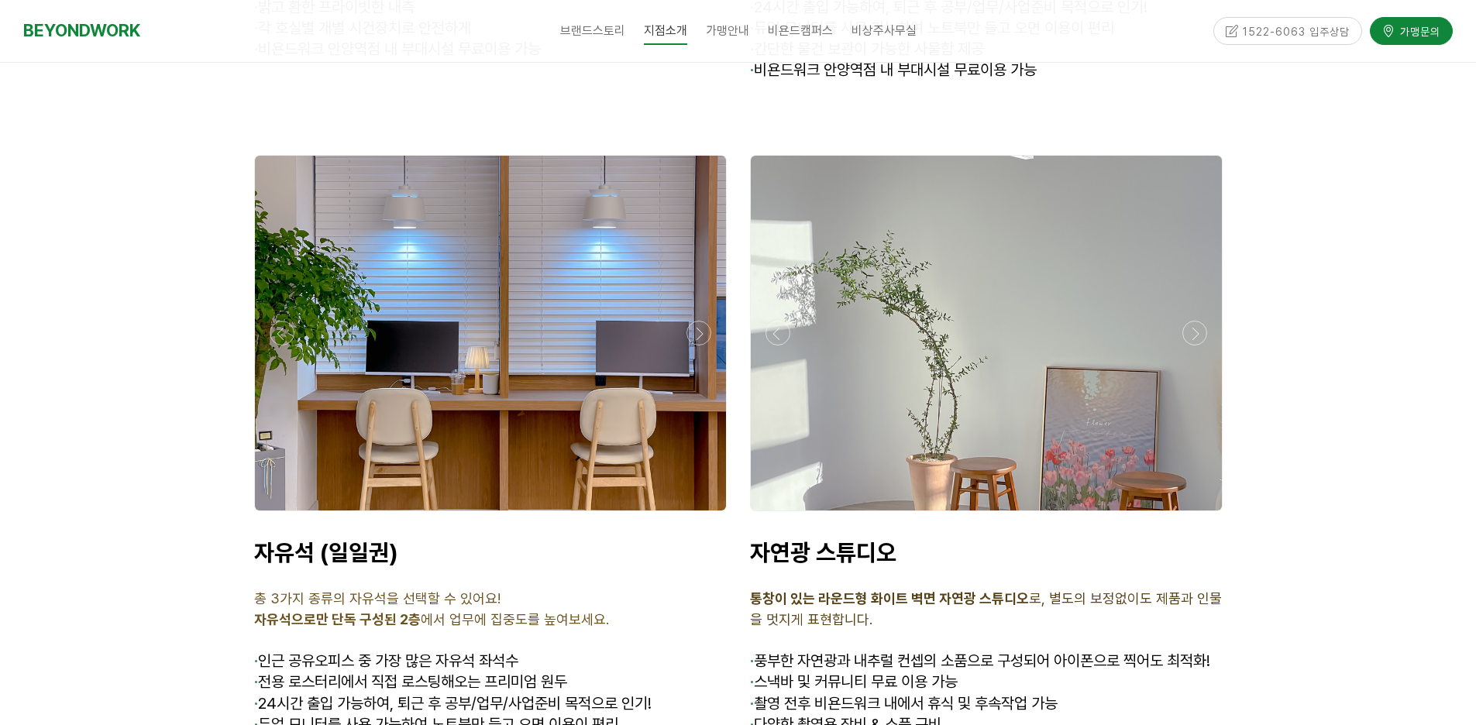
click at [788, 515] on div at bounding box center [986, 515] width 480 height 0
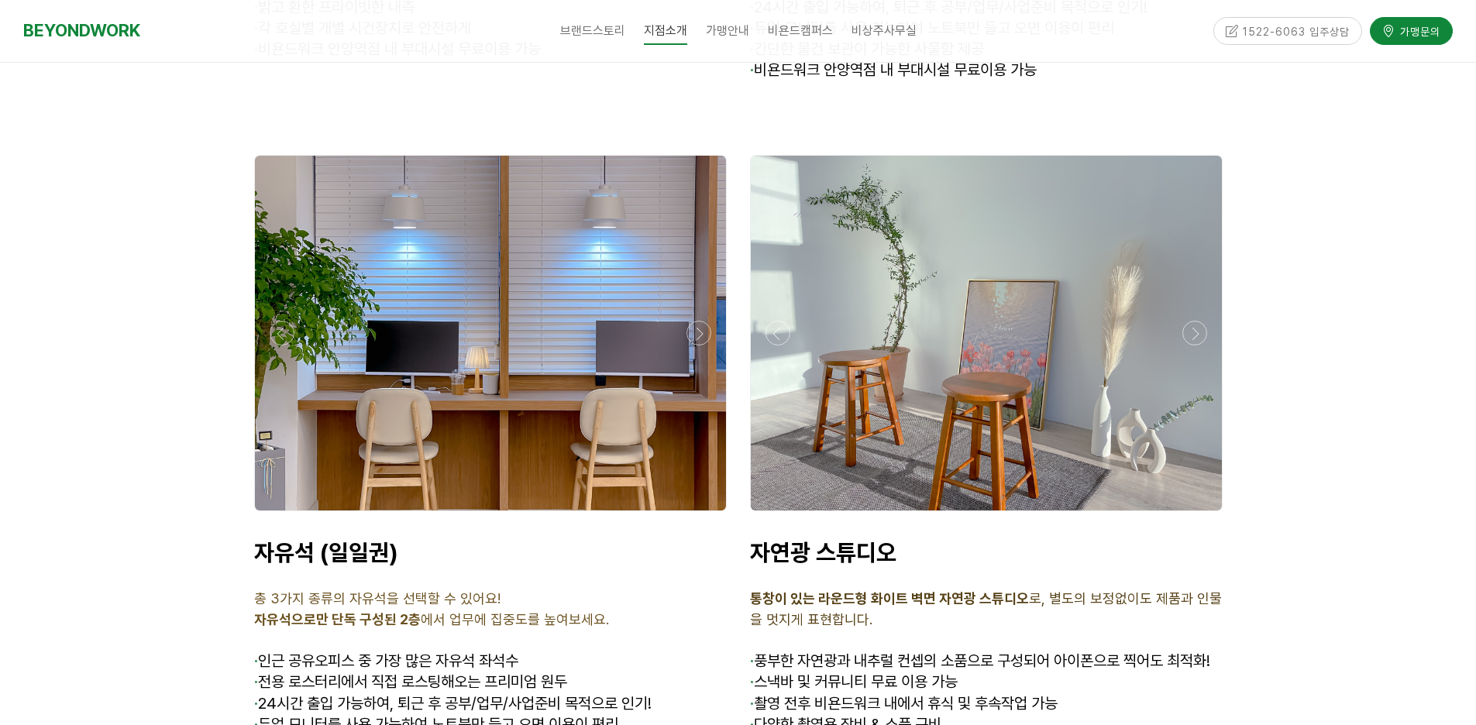
click at [788, 515] on div at bounding box center [986, 515] width 480 height 0
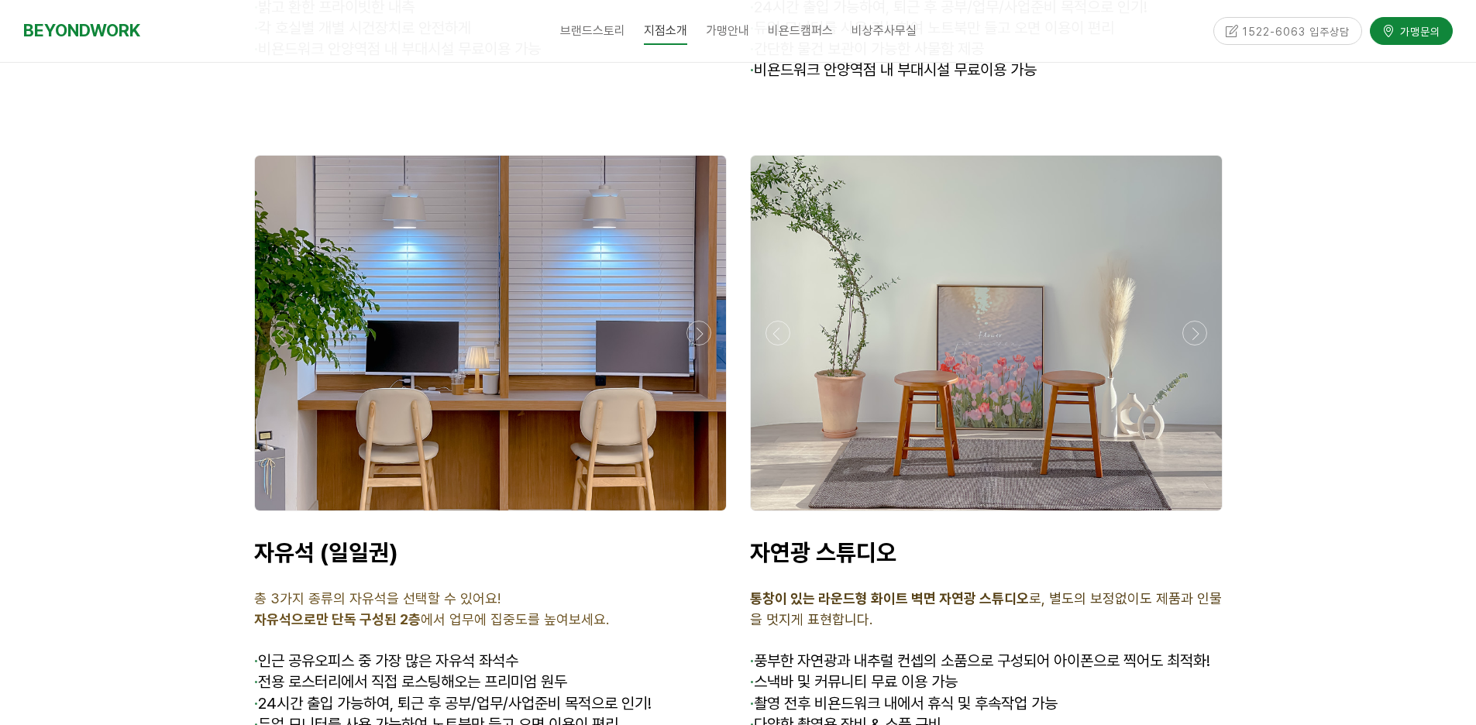
click at [788, 515] on div at bounding box center [986, 515] width 480 height 0
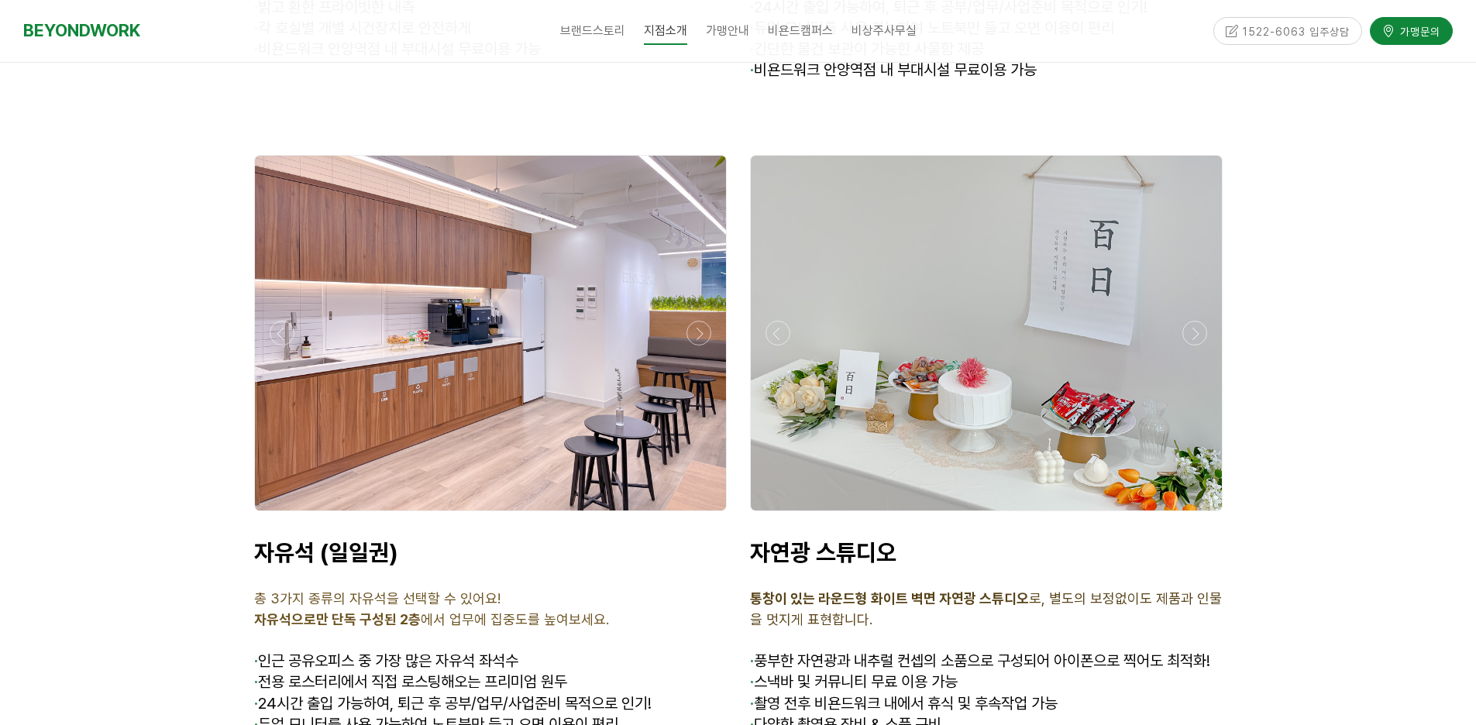
click at [788, 515] on div at bounding box center [986, 515] width 480 height 0
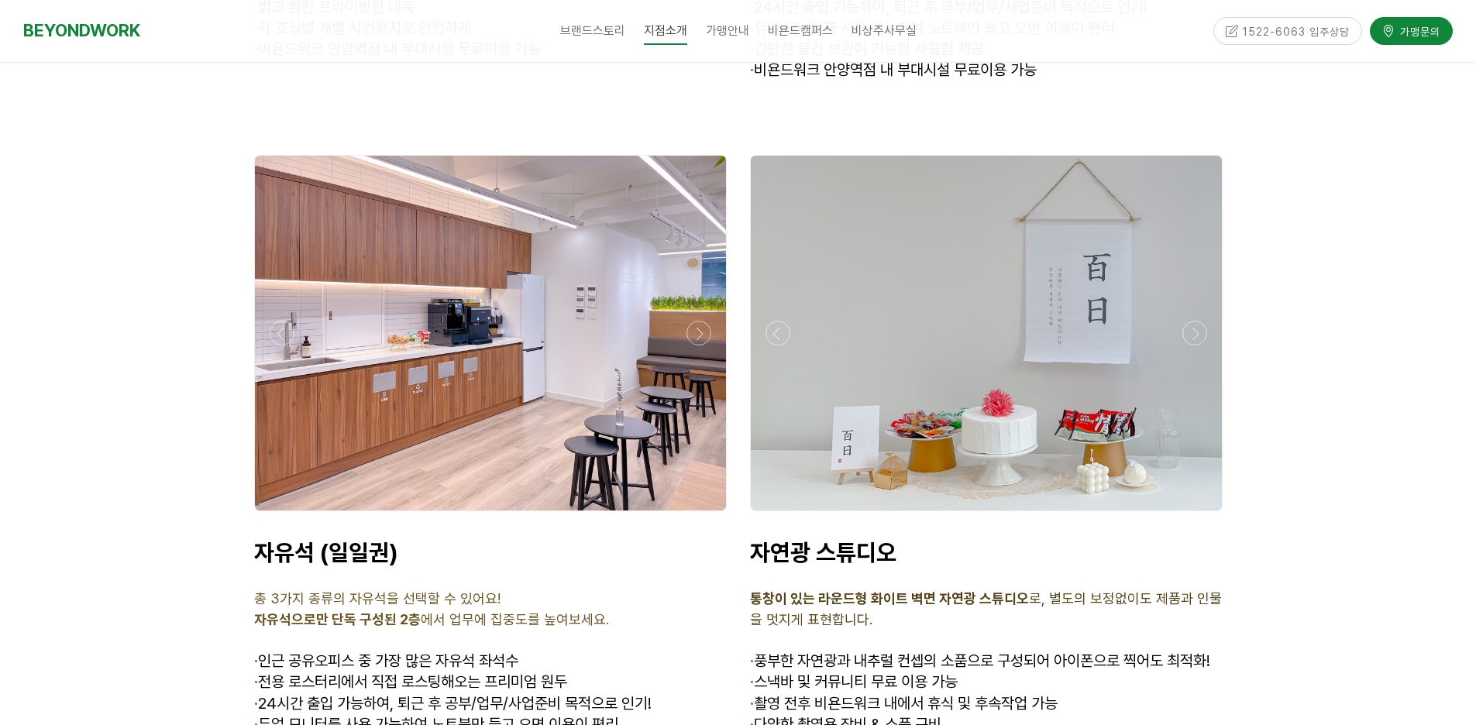
click at [698, 515] on div at bounding box center [490, 515] width 480 height 0
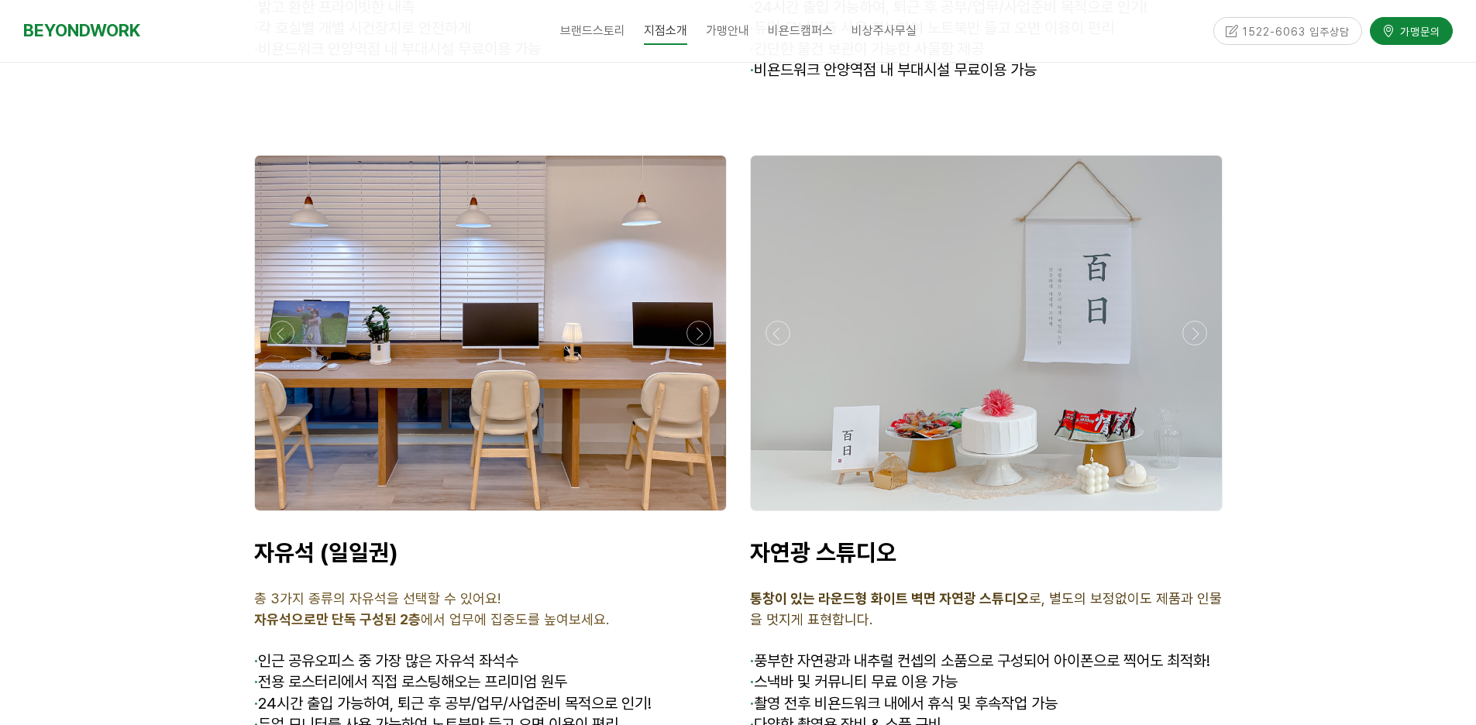
click at [698, 515] on div at bounding box center [490, 515] width 480 height 0
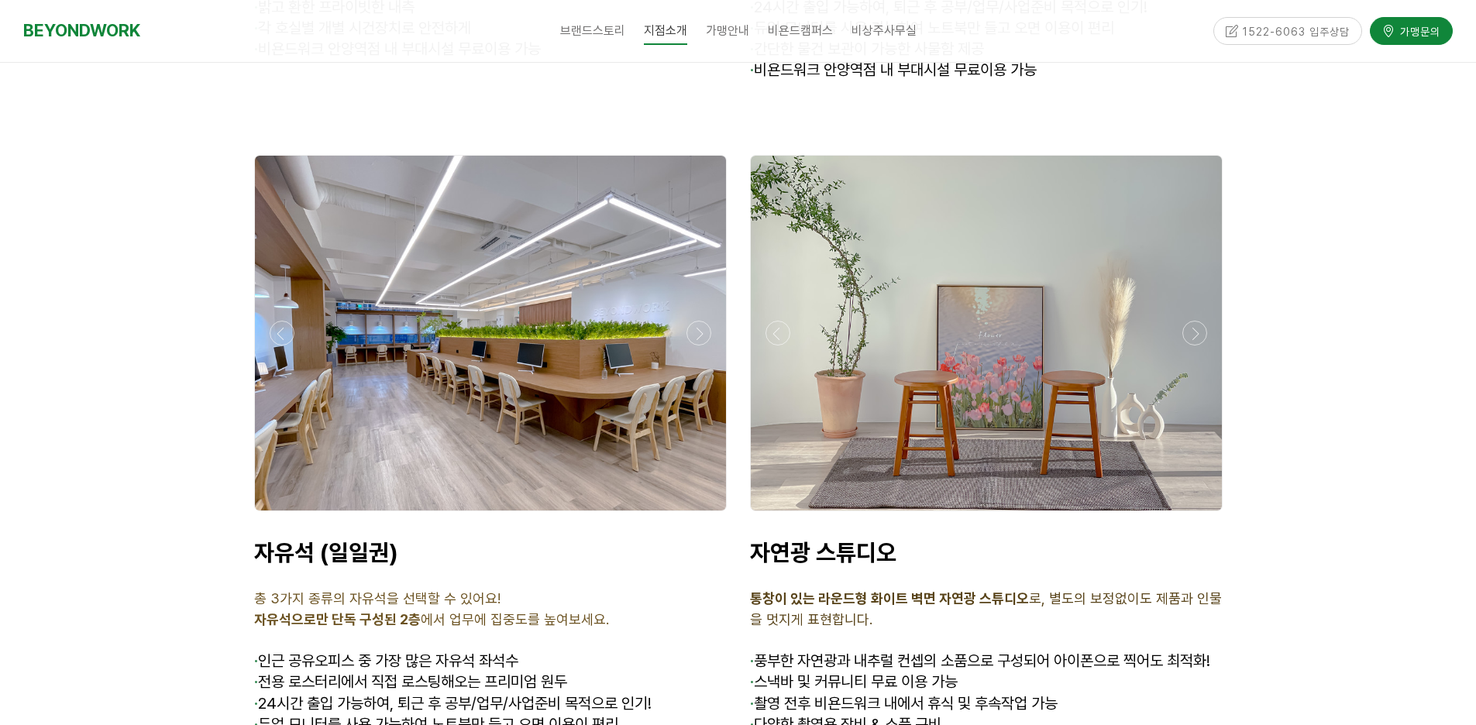
click at [698, 515] on div at bounding box center [490, 515] width 480 height 0
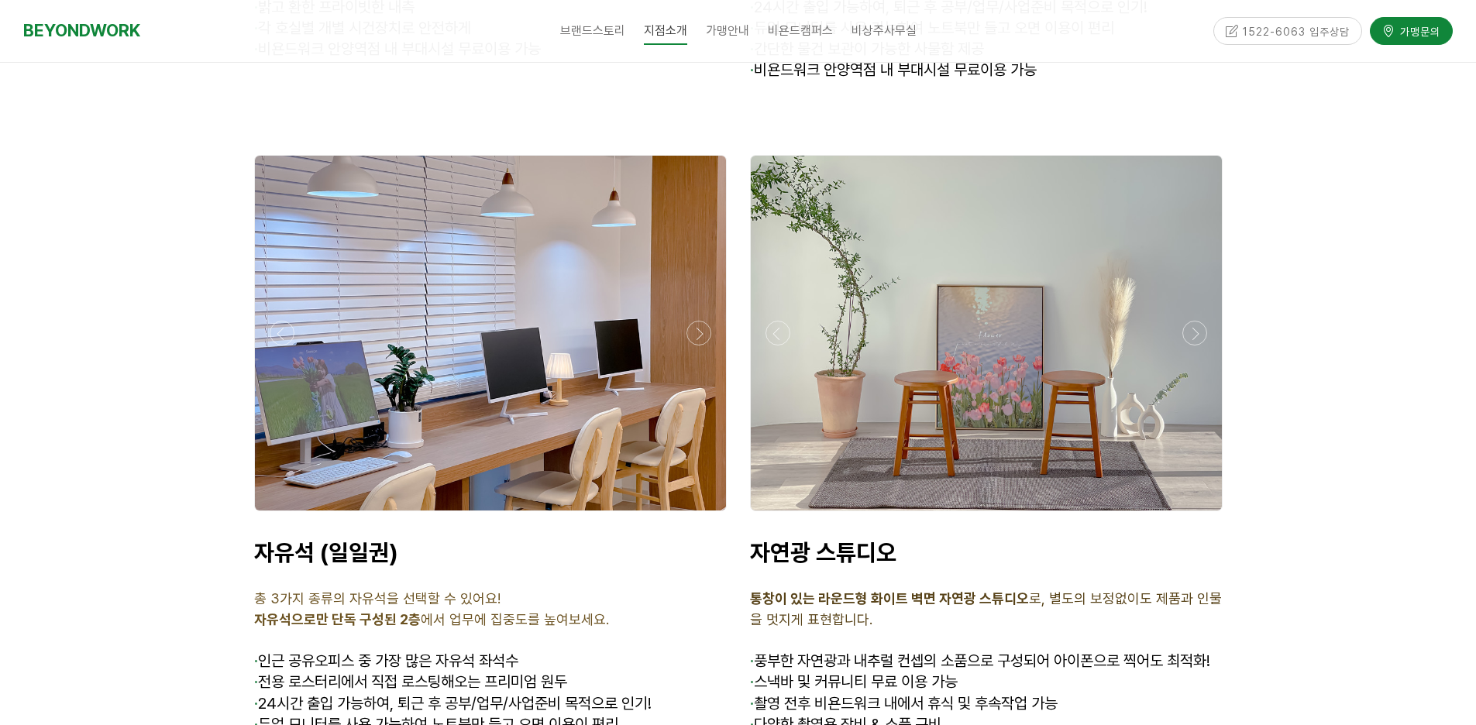
click at [698, 515] on div at bounding box center [490, 515] width 480 height 0
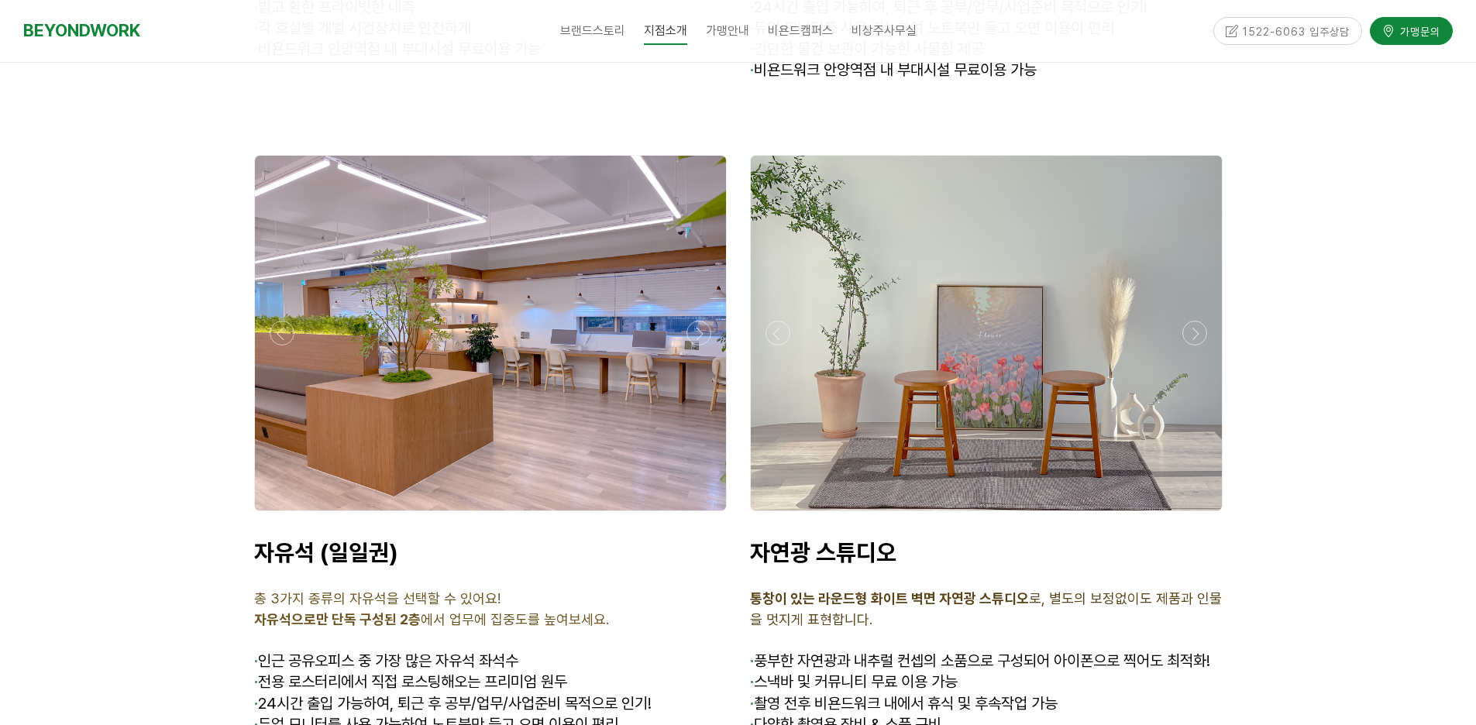
click at [698, 515] on div at bounding box center [490, 515] width 480 height 0
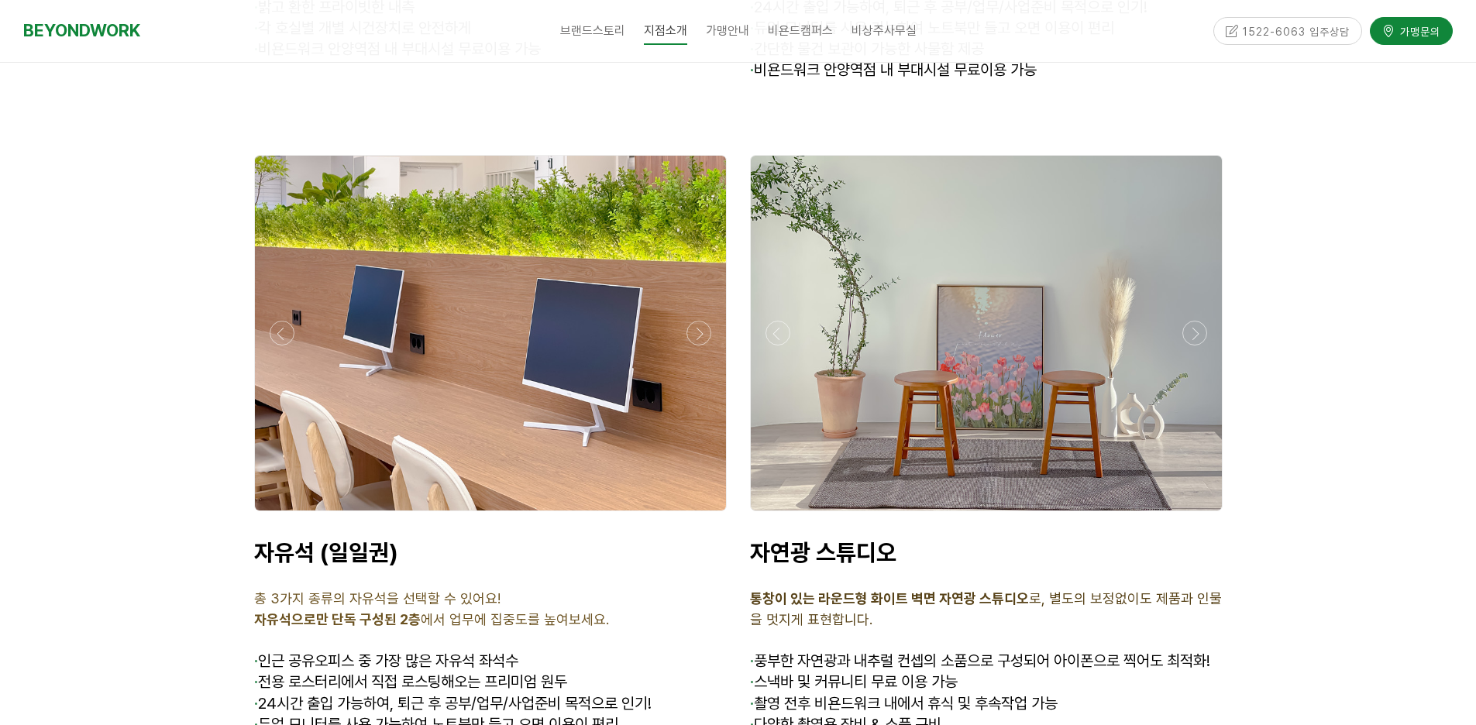
click at [698, 515] on div at bounding box center [490, 515] width 480 height 0
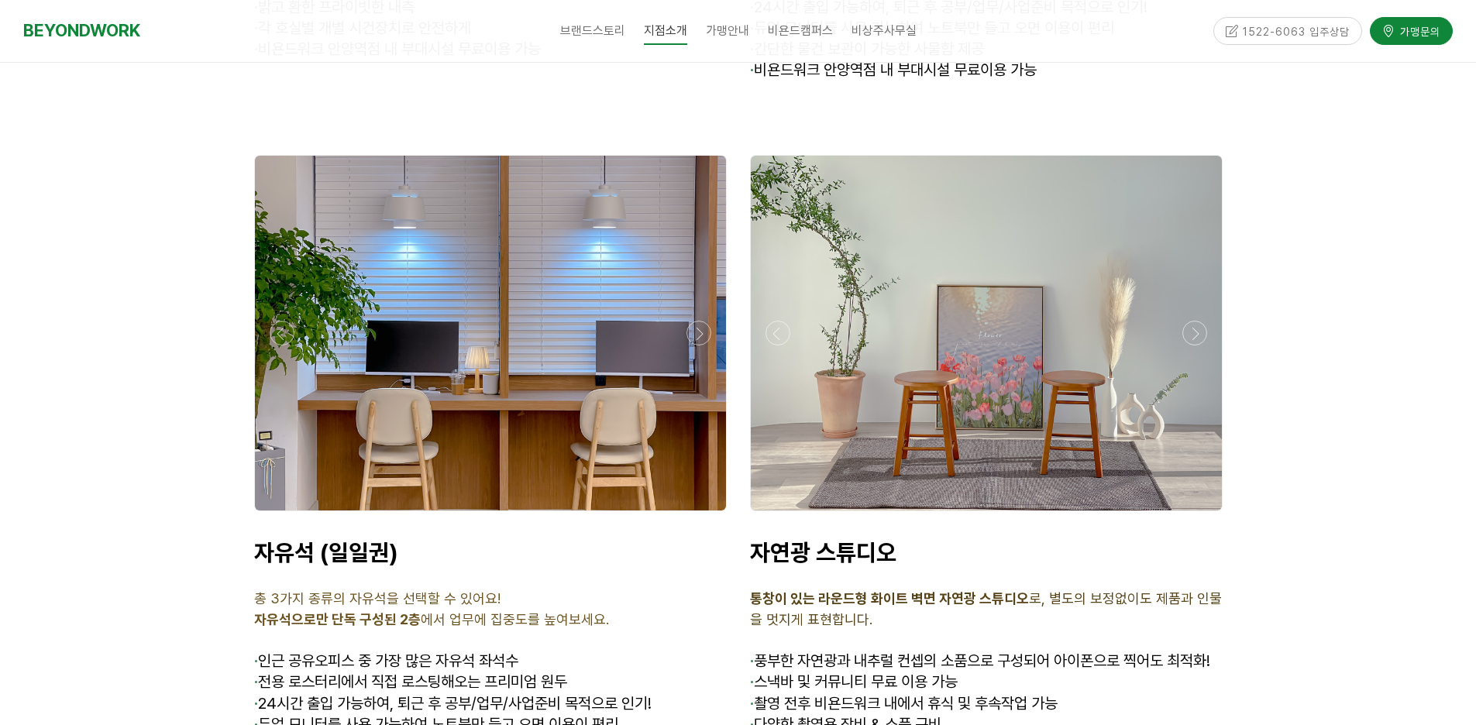
click at [698, 515] on div at bounding box center [490, 515] width 480 height 0
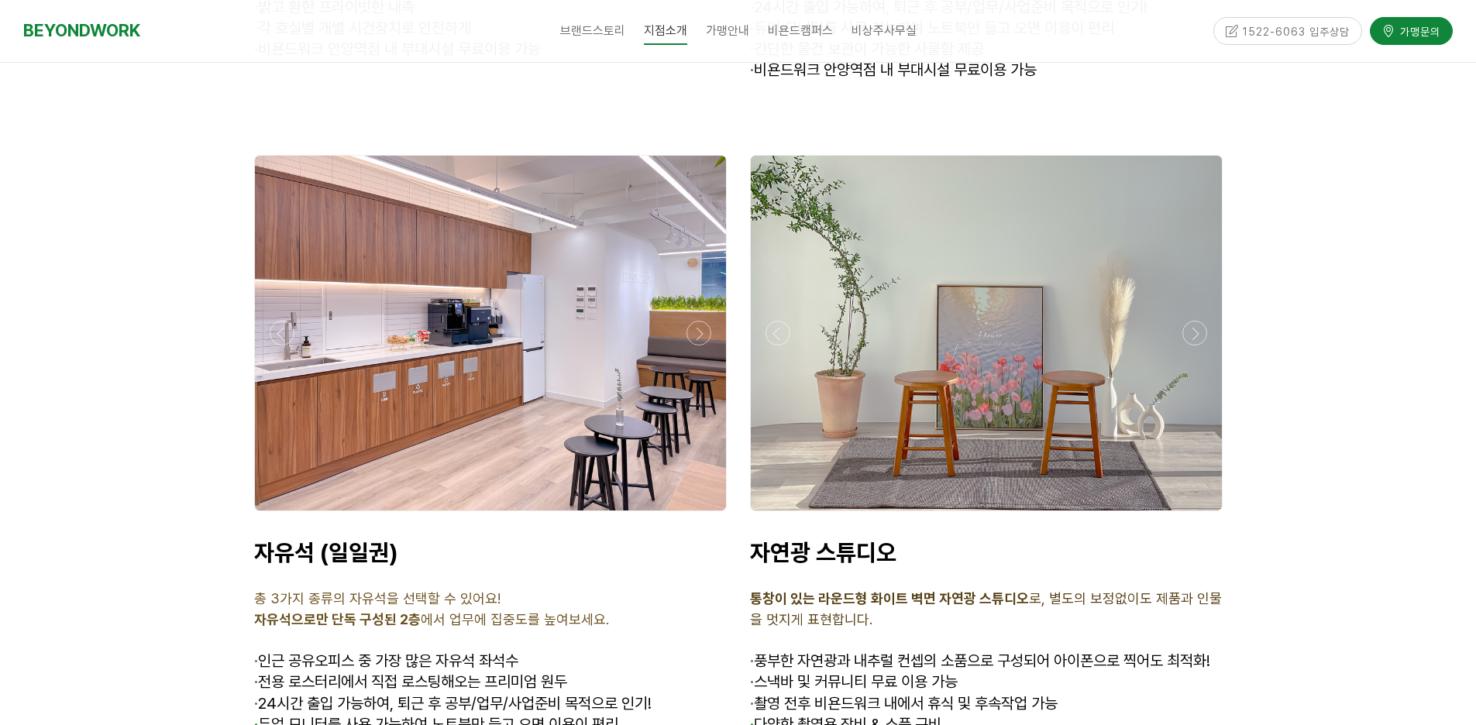
click at [698, 515] on div at bounding box center [490, 515] width 480 height 0
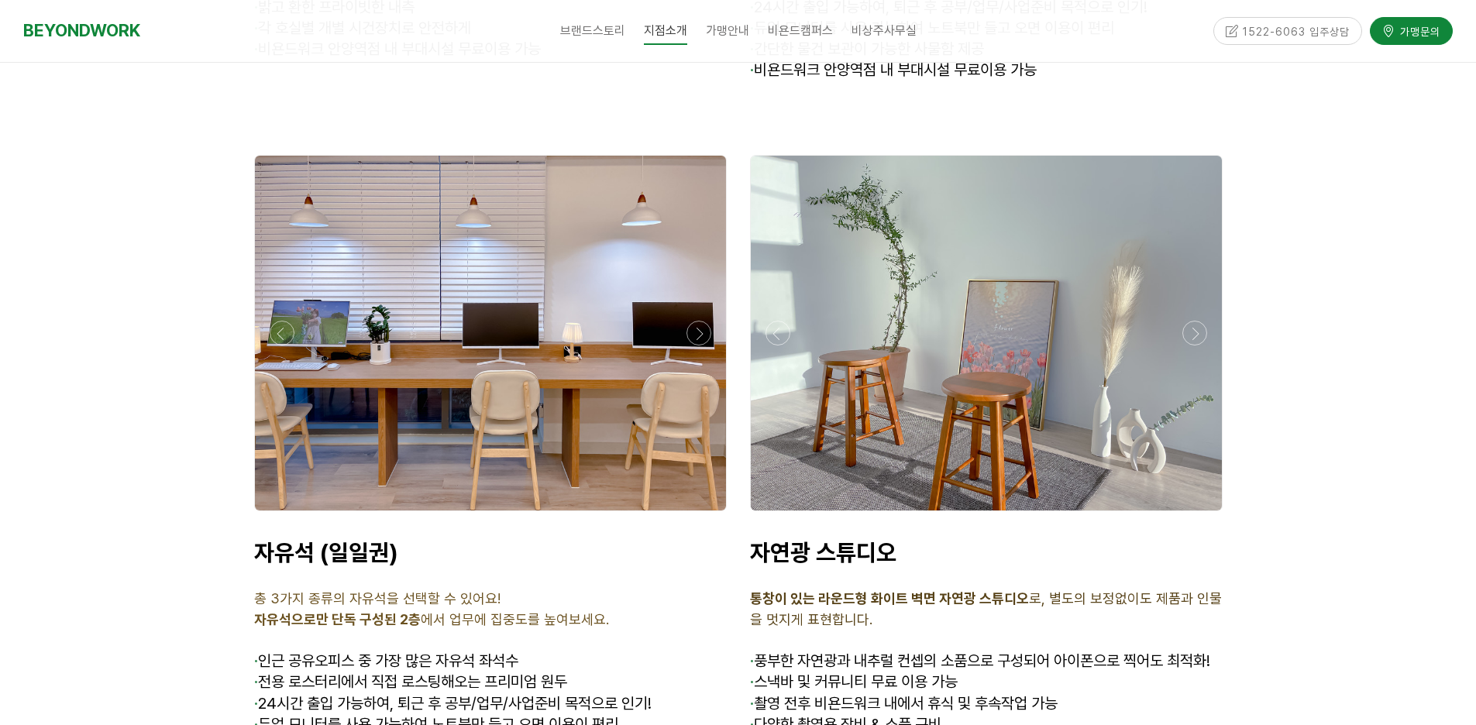
click at [279, 515] on div at bounding box center [490, 515] width 480 height 0
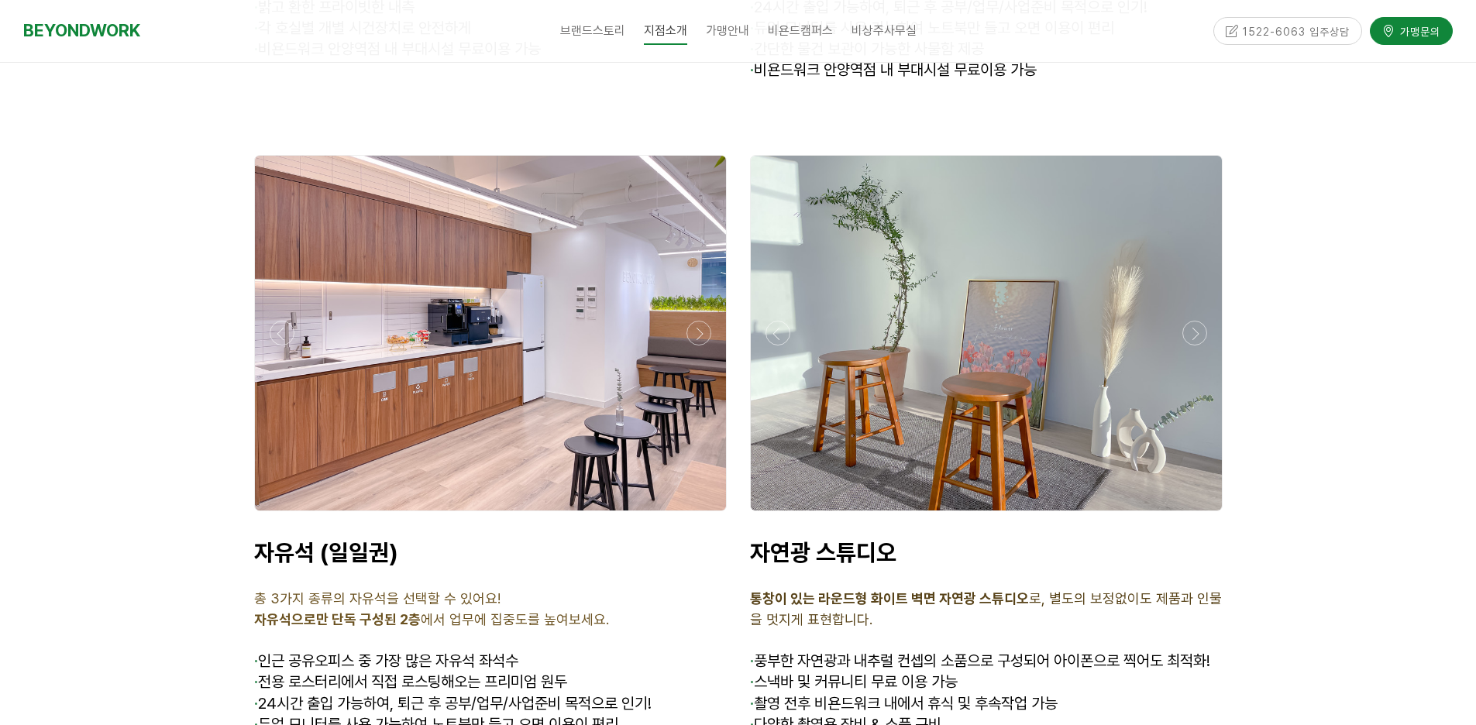
click at [284, 515] on div at bounding box center [490, 515] width 480 height 0
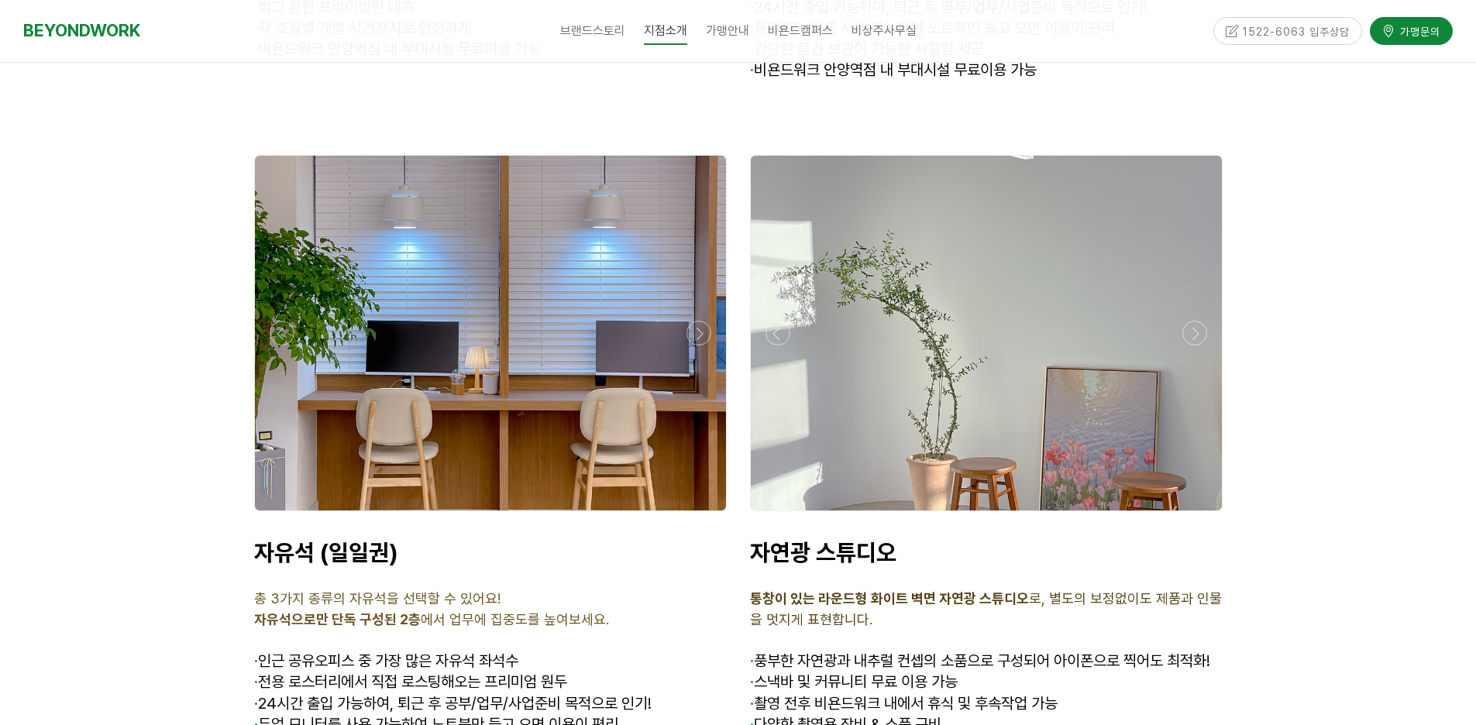
click at [284, 515] on div at bounding box center [490, 515] width 480 height 0
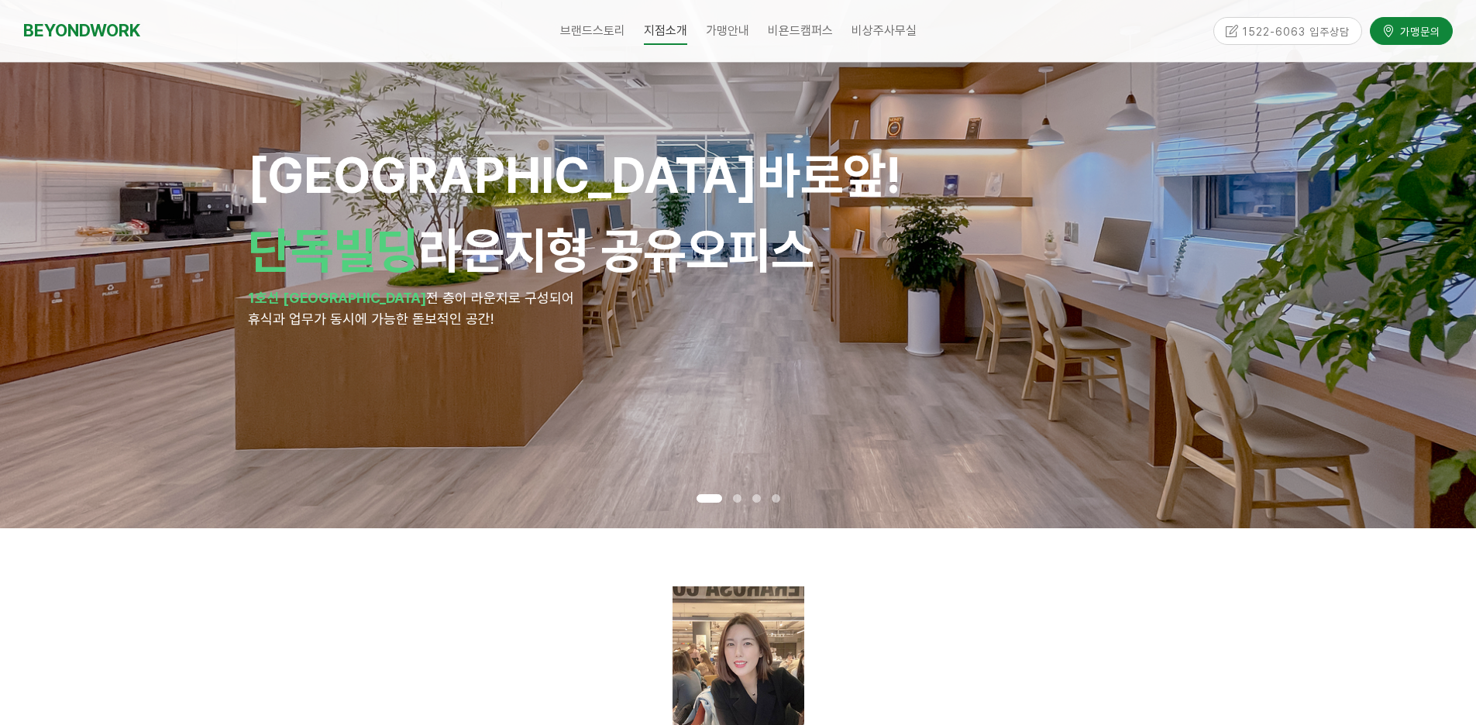
scroll to position [0, 0]
